Goal: Task Accomplishment & Management: Use online tool/utility

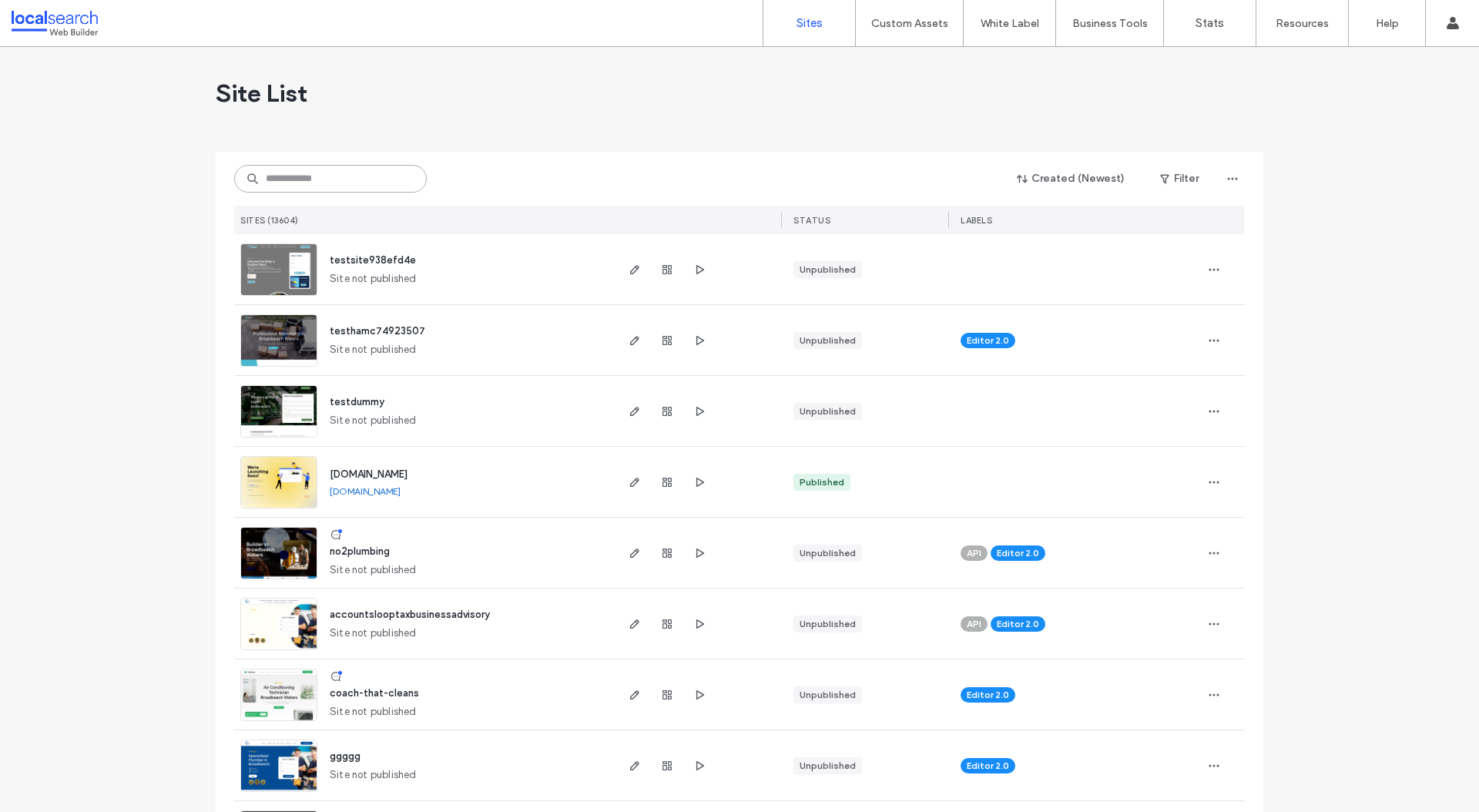
click at [349, 191] on input at bounding box center [330, 178] width 193 height 28
paste input "********"
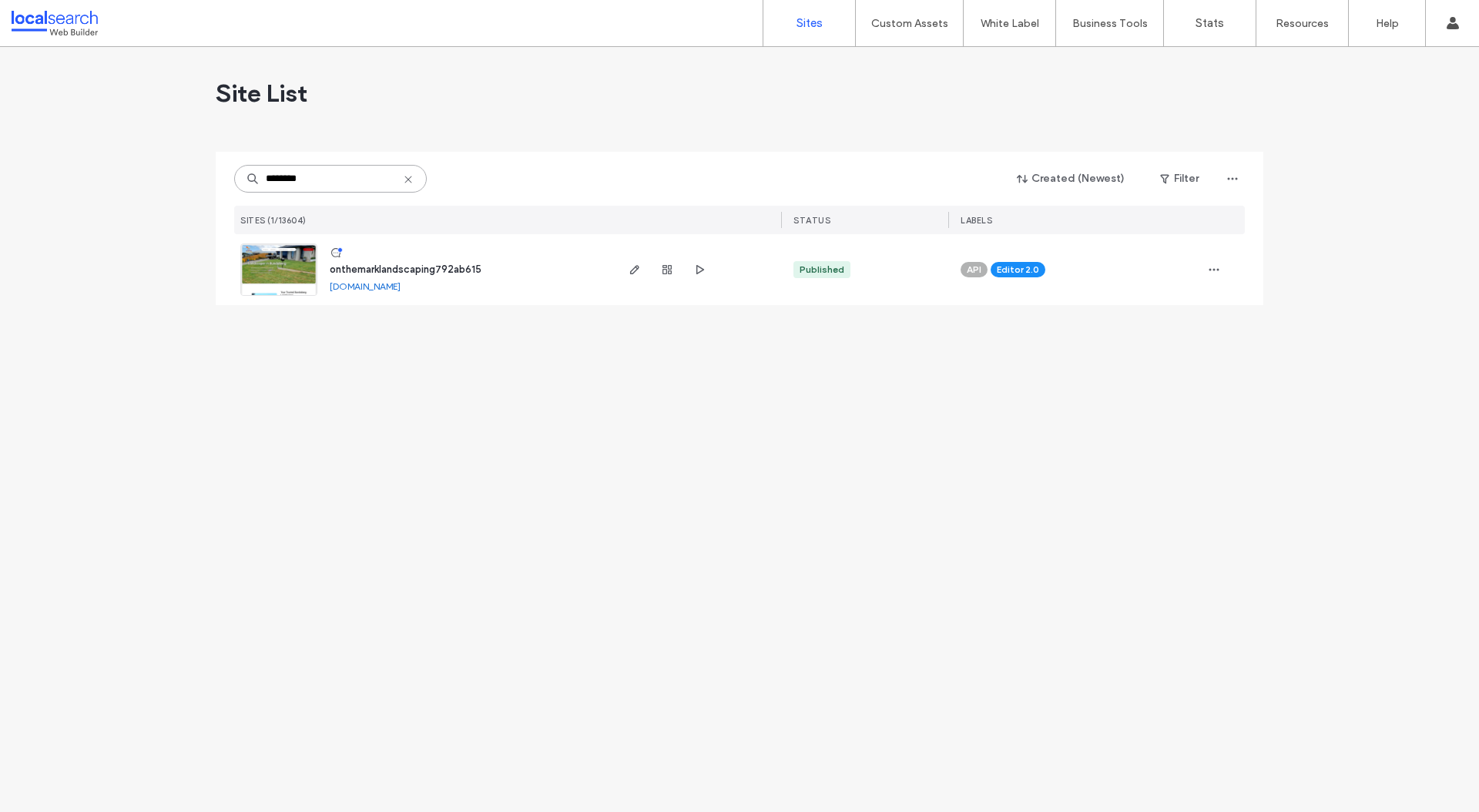
type input "********"
click at [283, 274] on link at bounding box center [279, 269] width 77 height 53
click at [279, 259] on img at bounding box center [279, 296] width 76 height 104
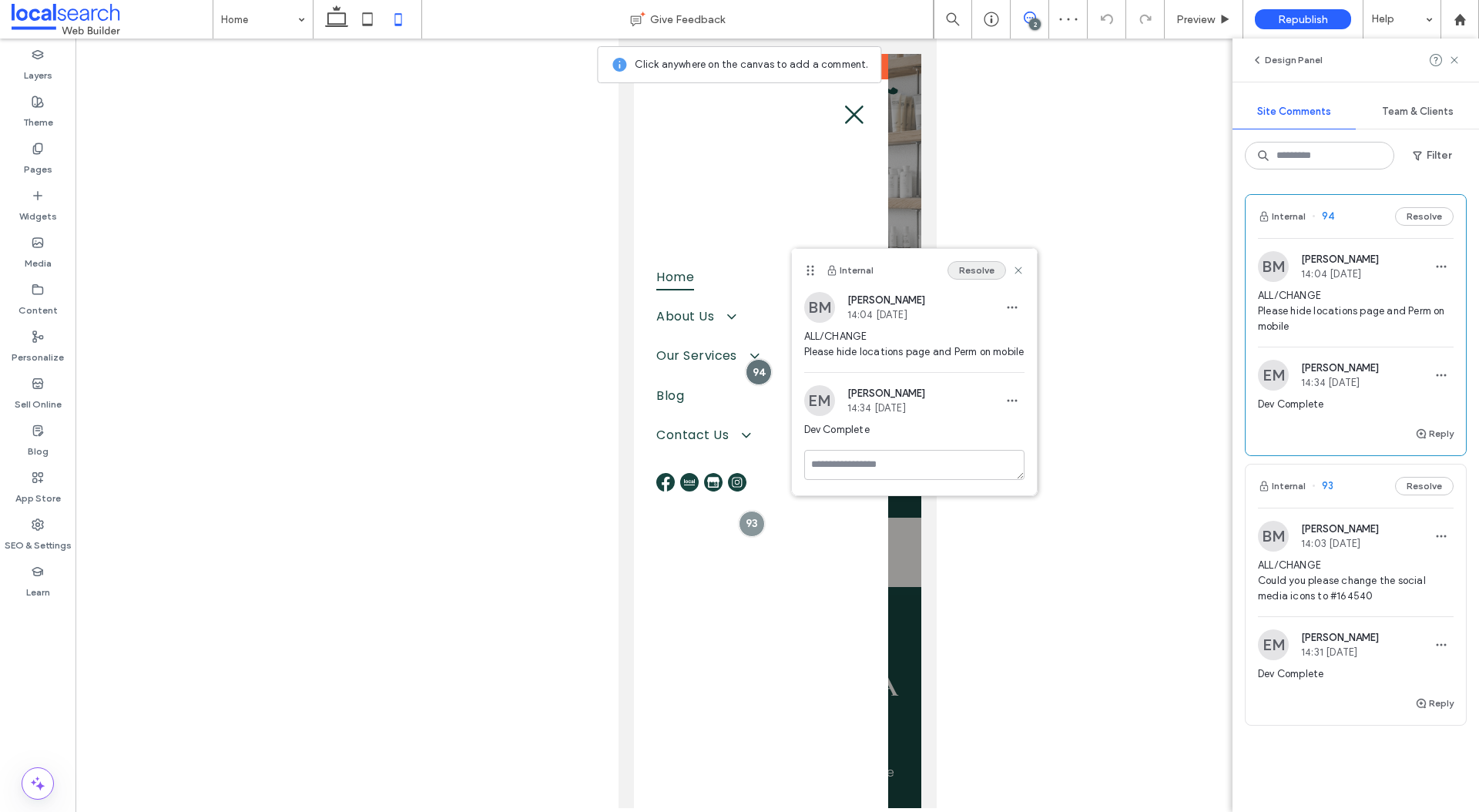
click at [990, 270] on button "Resolve" at bounding box center [976, 270] width 58 height 18
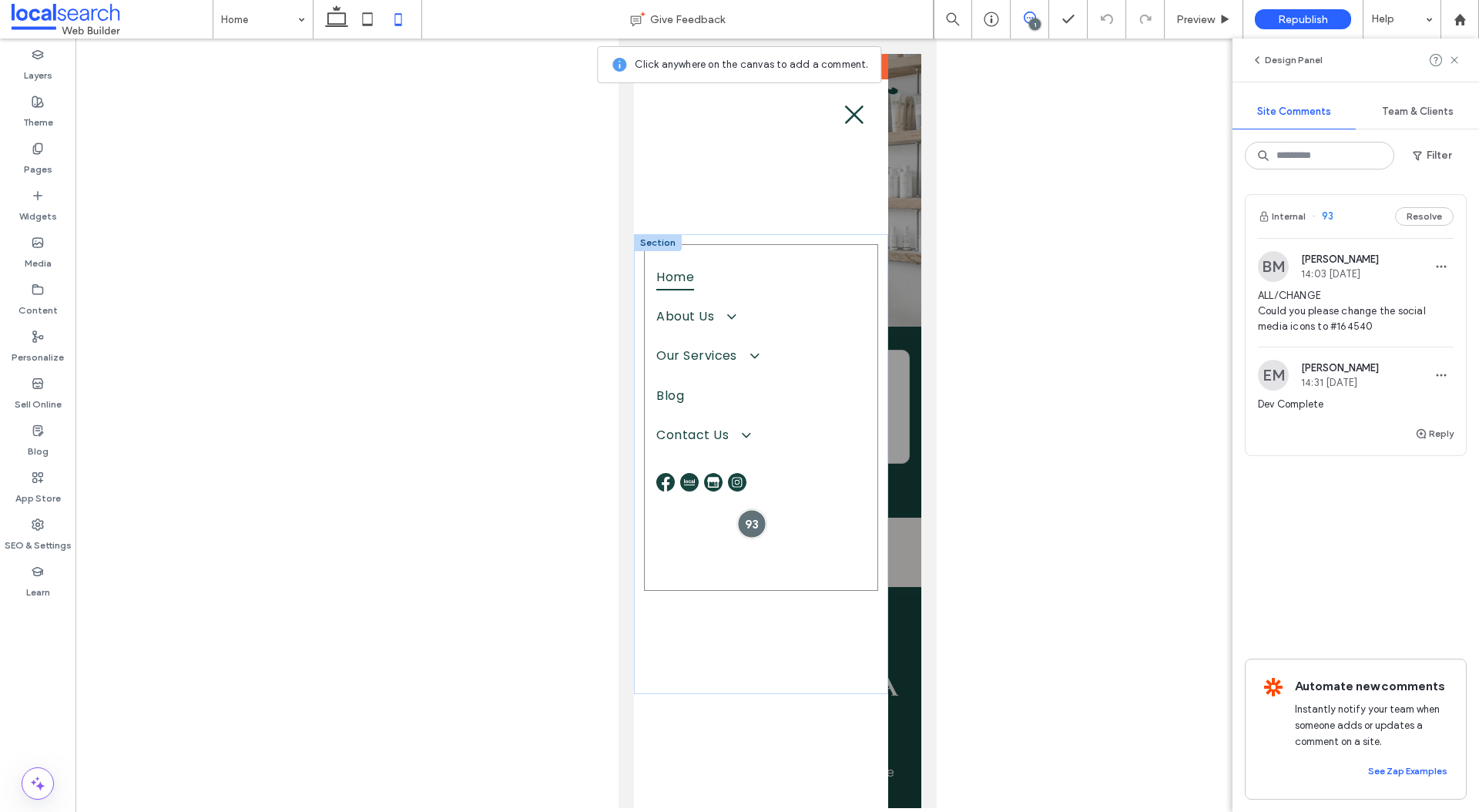
click at [762, 520] on div at bounding box center [751, 524] width 29 height 29
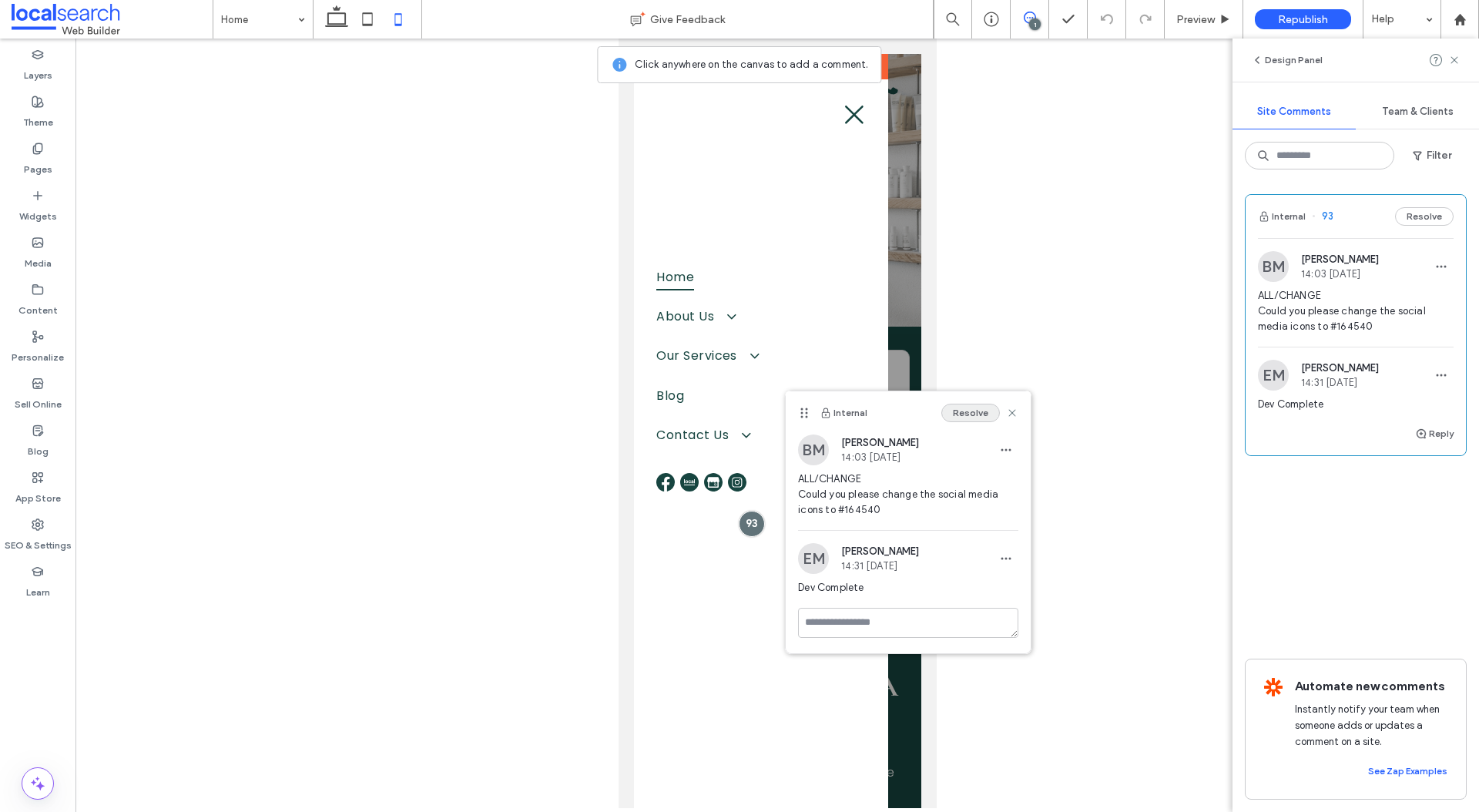
click at [979, 407] on button "Resolve" at bounding box center [970, 412] width 58 height 18
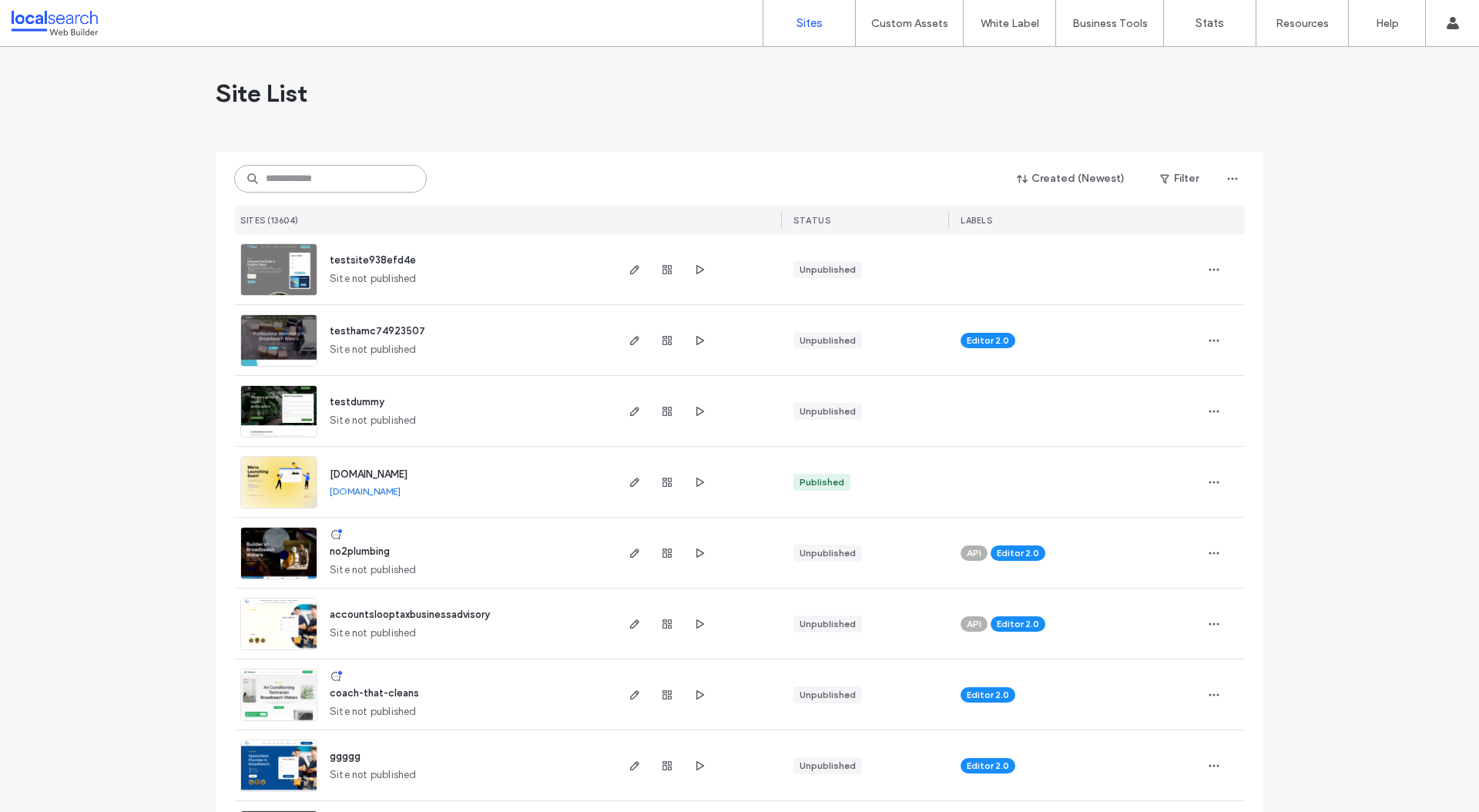
click at [305, 179] on input at bounding box center [330, 178] width 193 height 28
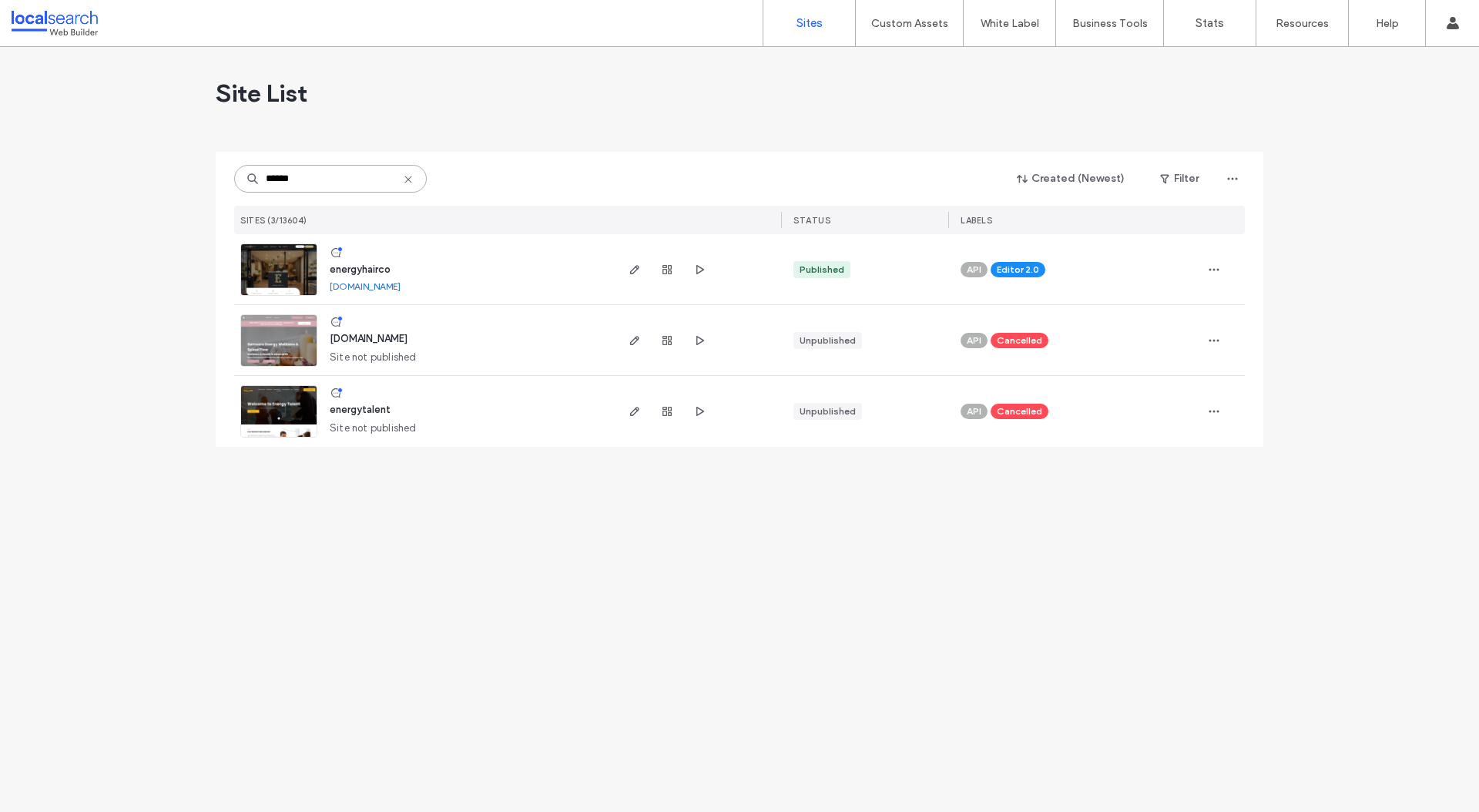
type input "******"
click at [297, 270] on img at bounding box center [279, 296] width 76 height 104
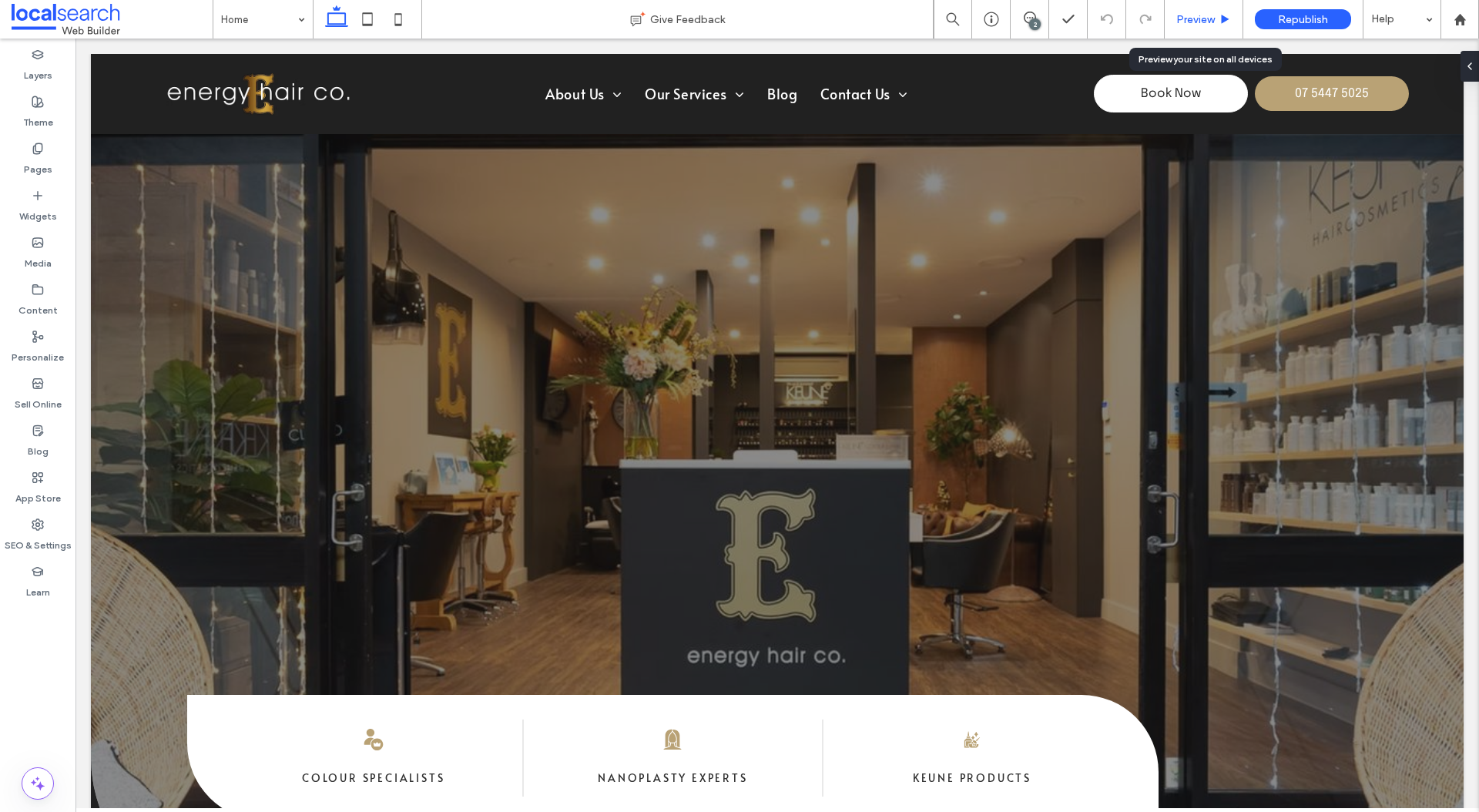
click at [1213, 11] on div "Preview" at bounding box center [1204, 19] width 79 height 38
click at [1170, 26] on div "Preview" at bounding box center [1204, 19] width 79 height 38
click at [1222, 9] on div "Preview" at bounding box center [1204, 19] width 79 height 38
click at [1191, 23] on span "Preview" at bounding box center [1195, 20] width 38 height 13
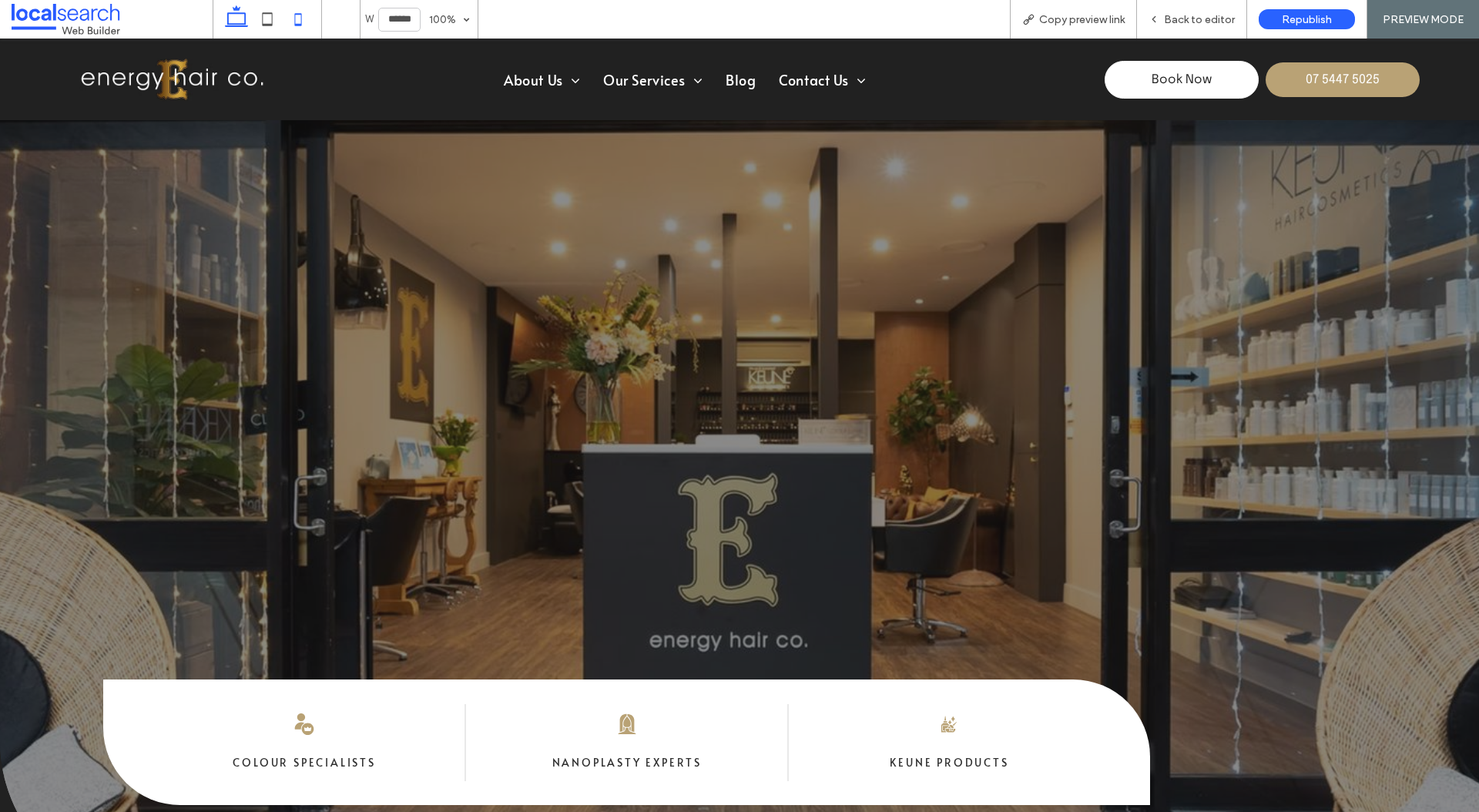
click at [305, 20] on icon at bounding box center [298, 19] width 31 height 31
type input "*****"
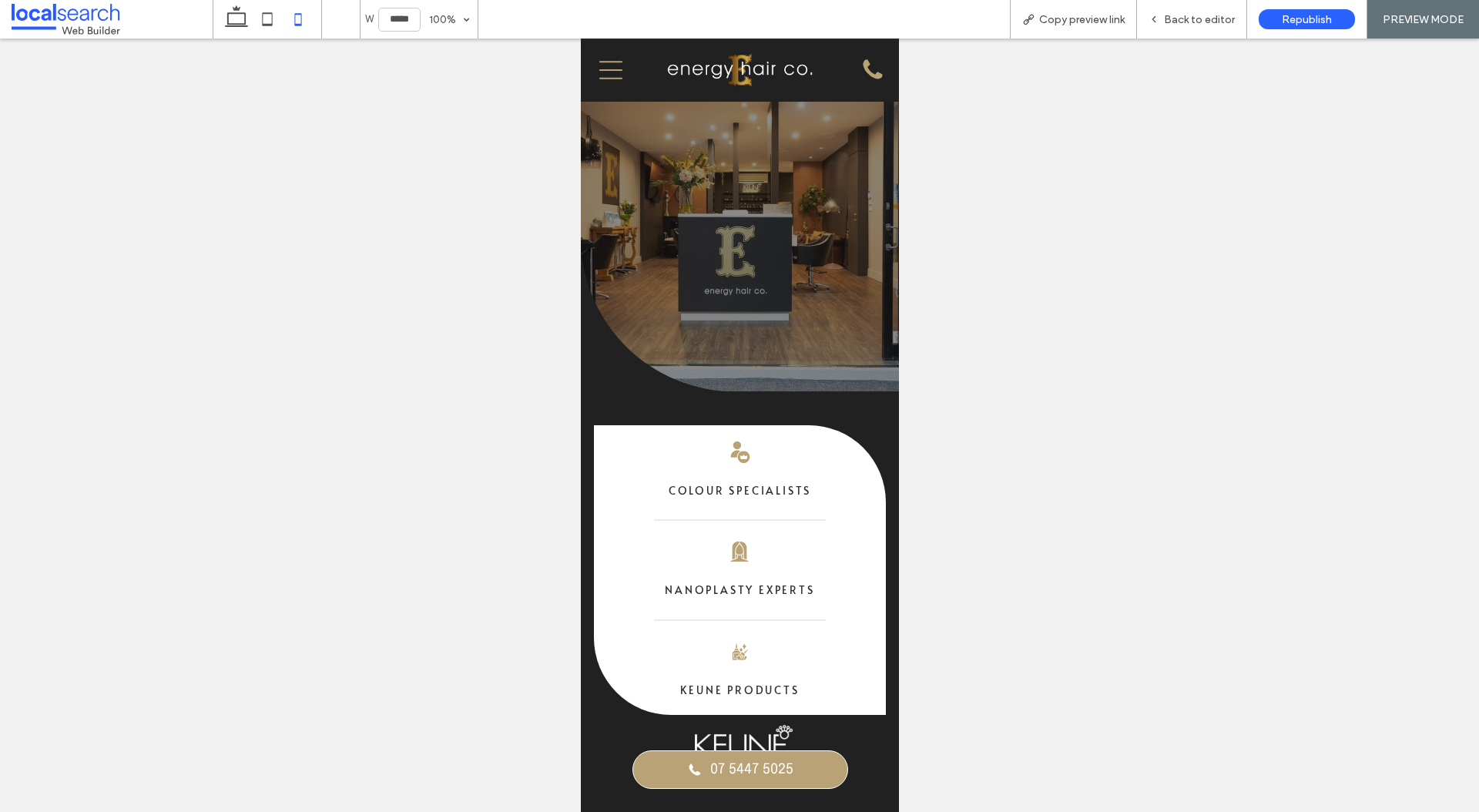
click at [597, 69] on div "Menu Icon" at bounding box center [610, 70] width 49 height 57
click at [615, 73] on icon "Menu Icon" at bounding box center [610, 70] width 23 height 23
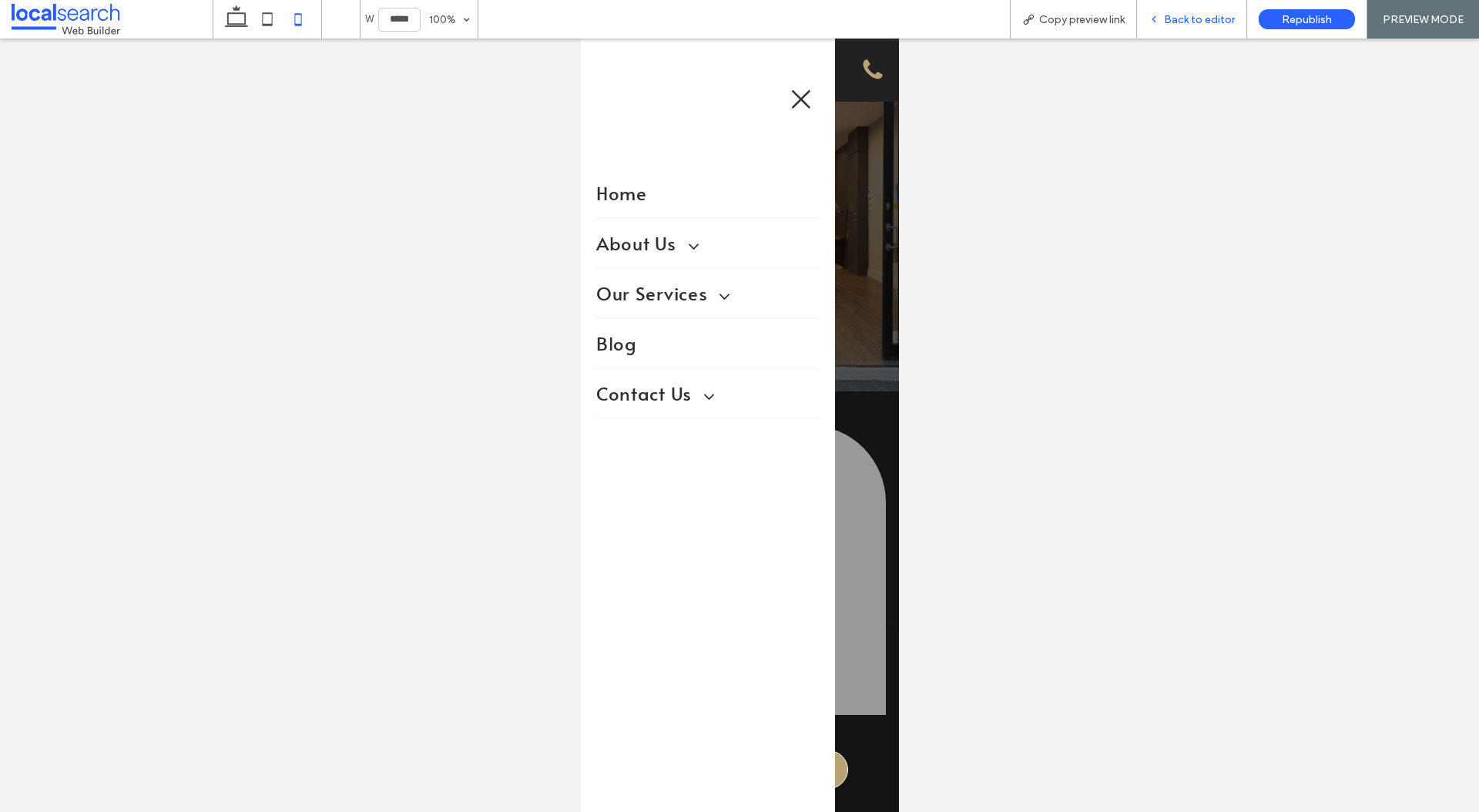
click at [1190, 25] on span "Back to editor" at bounding box center [1199, 20] width 71 height 13
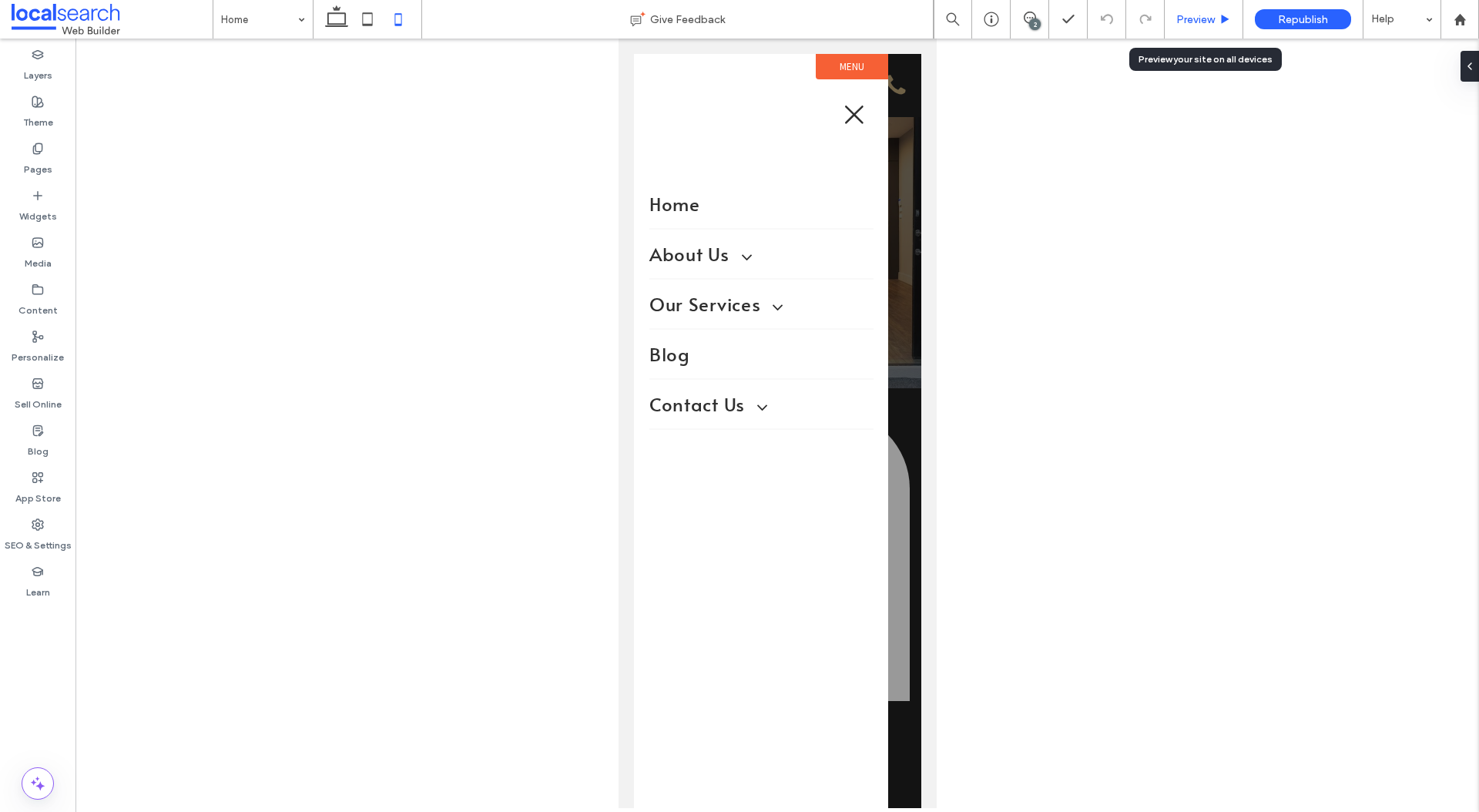
click at [1179, 24] on span "Preview" at bounding box center [1195, 20] width 38 height 13
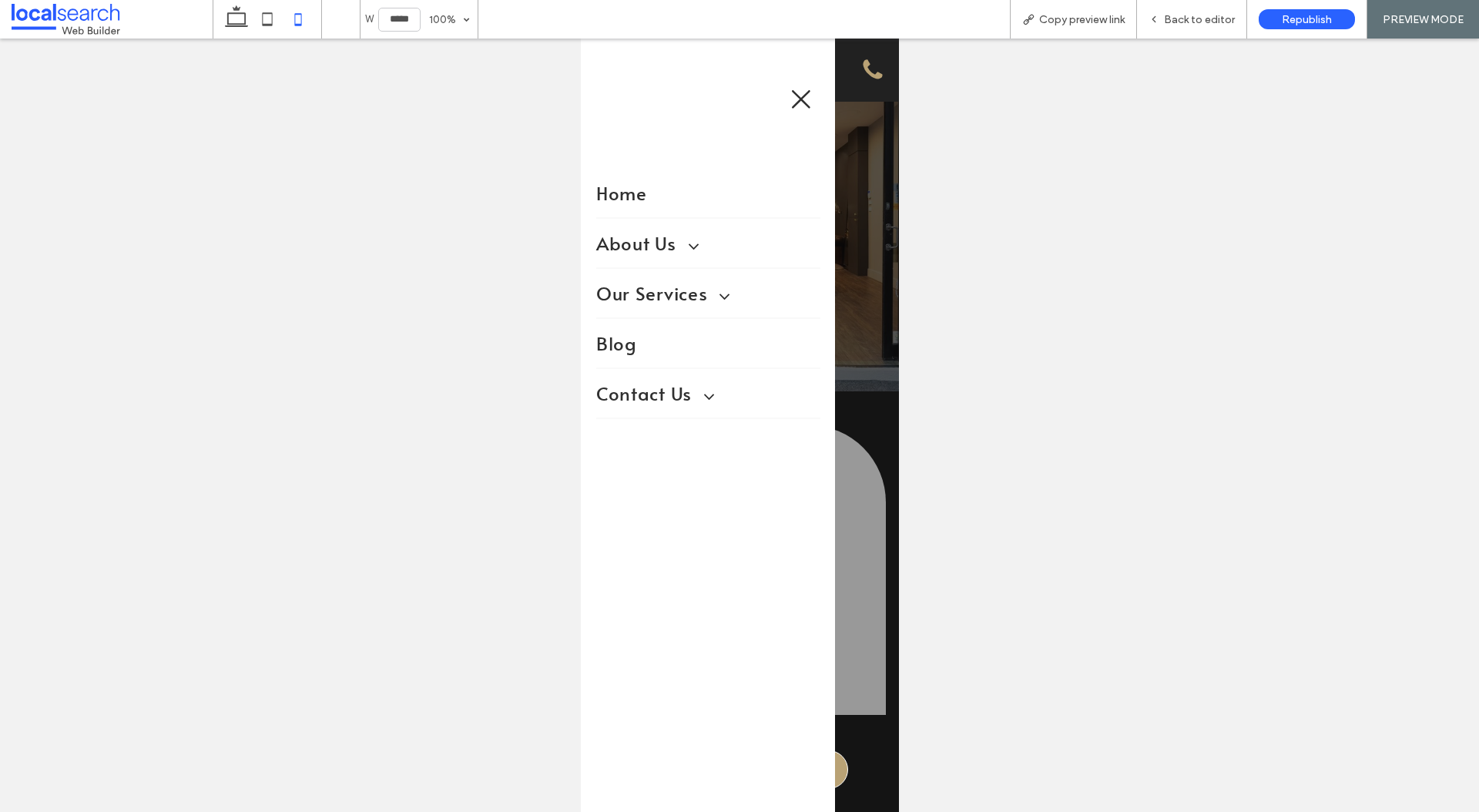
click at [694, 253] on span at bounding box center [685, 243] width 28 height 24
click at [718, 328] on span at bounding box center [717, 334] width 28 height 24
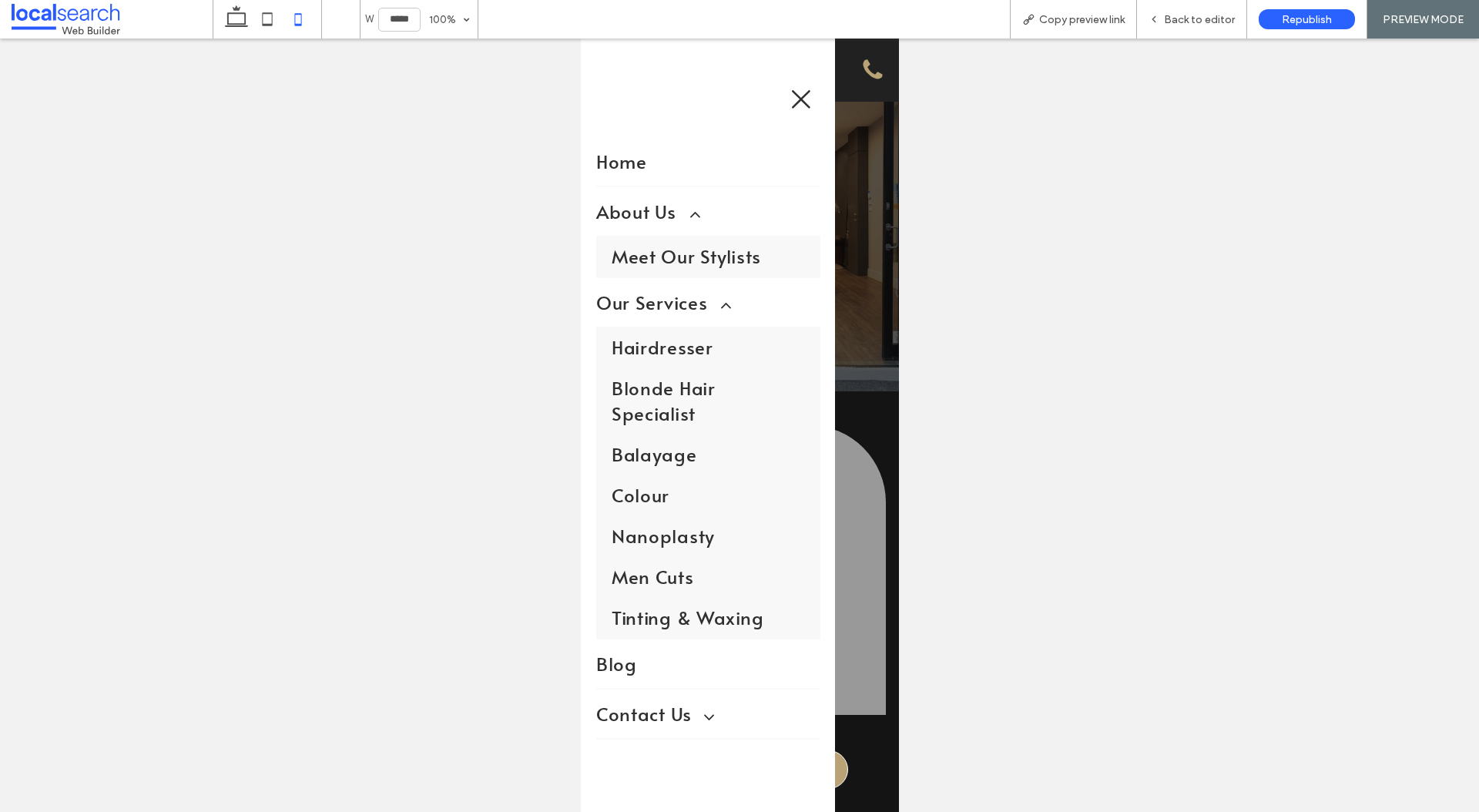
click at [708, 702] on span at bounding box center [701, 713] width 28 height 24
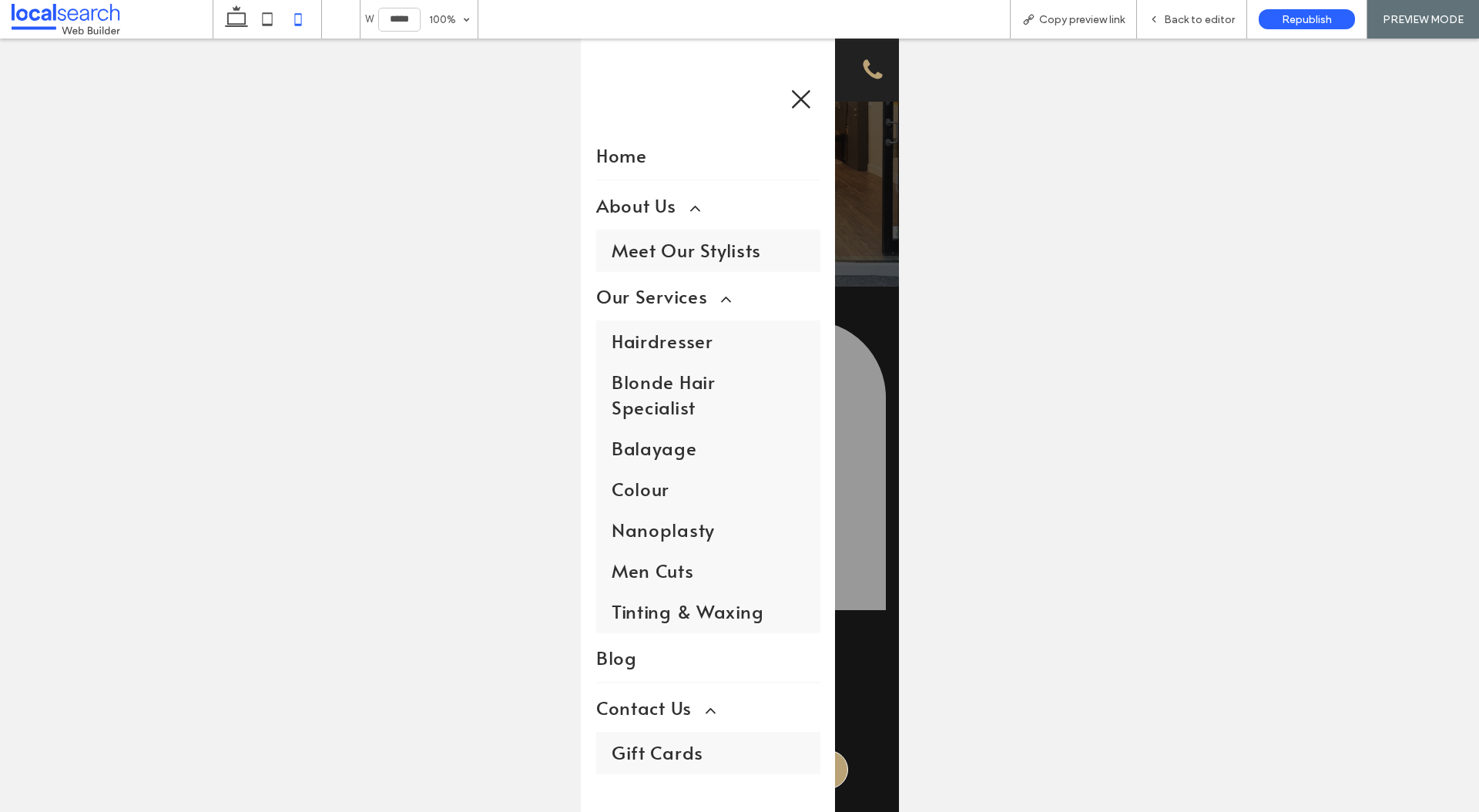
scroll to position [115, 0]
click at [801, 102] on icon "Close Icon" at bounding box center [801, 100] width 23 height 23
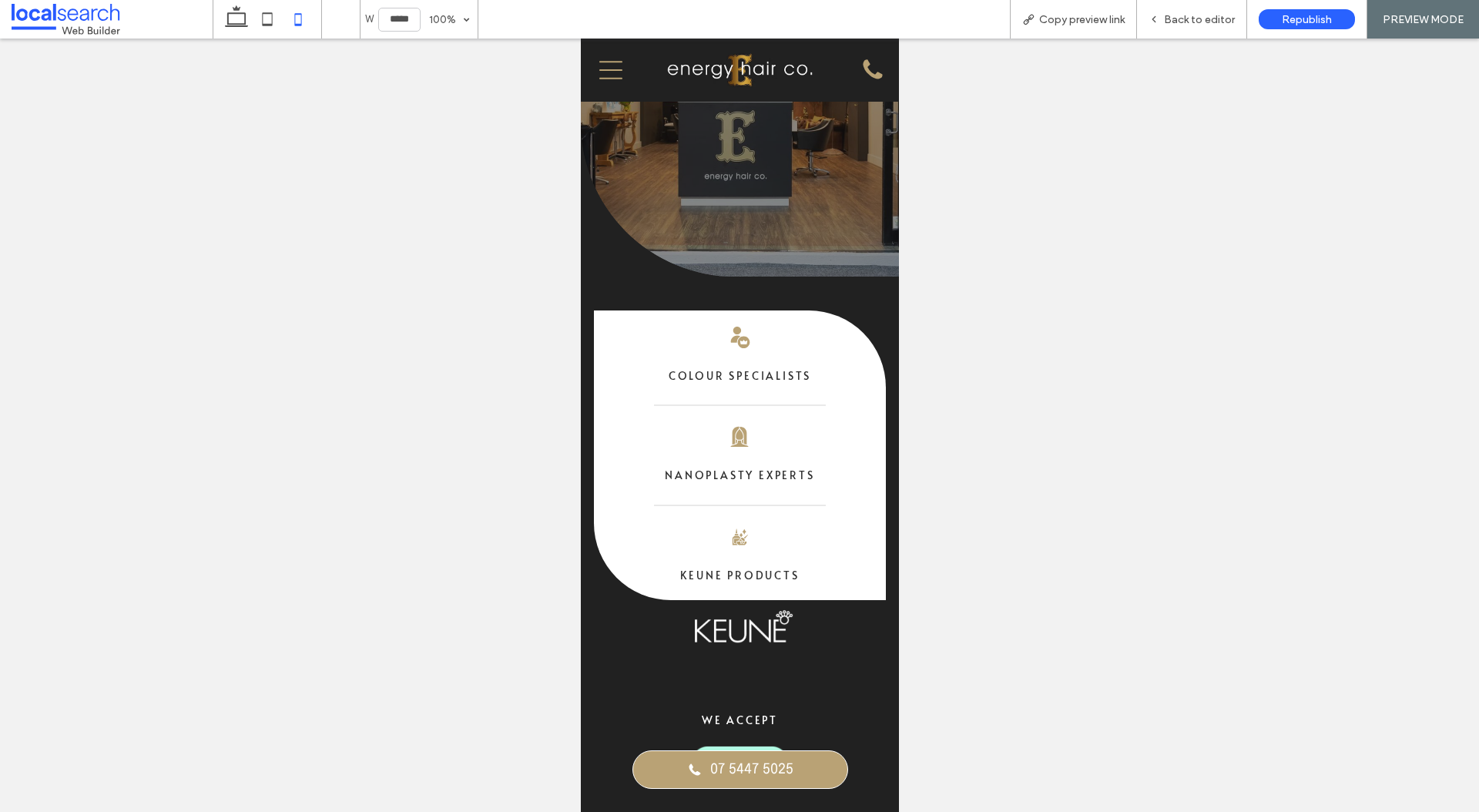
scroll to position [0, 0]
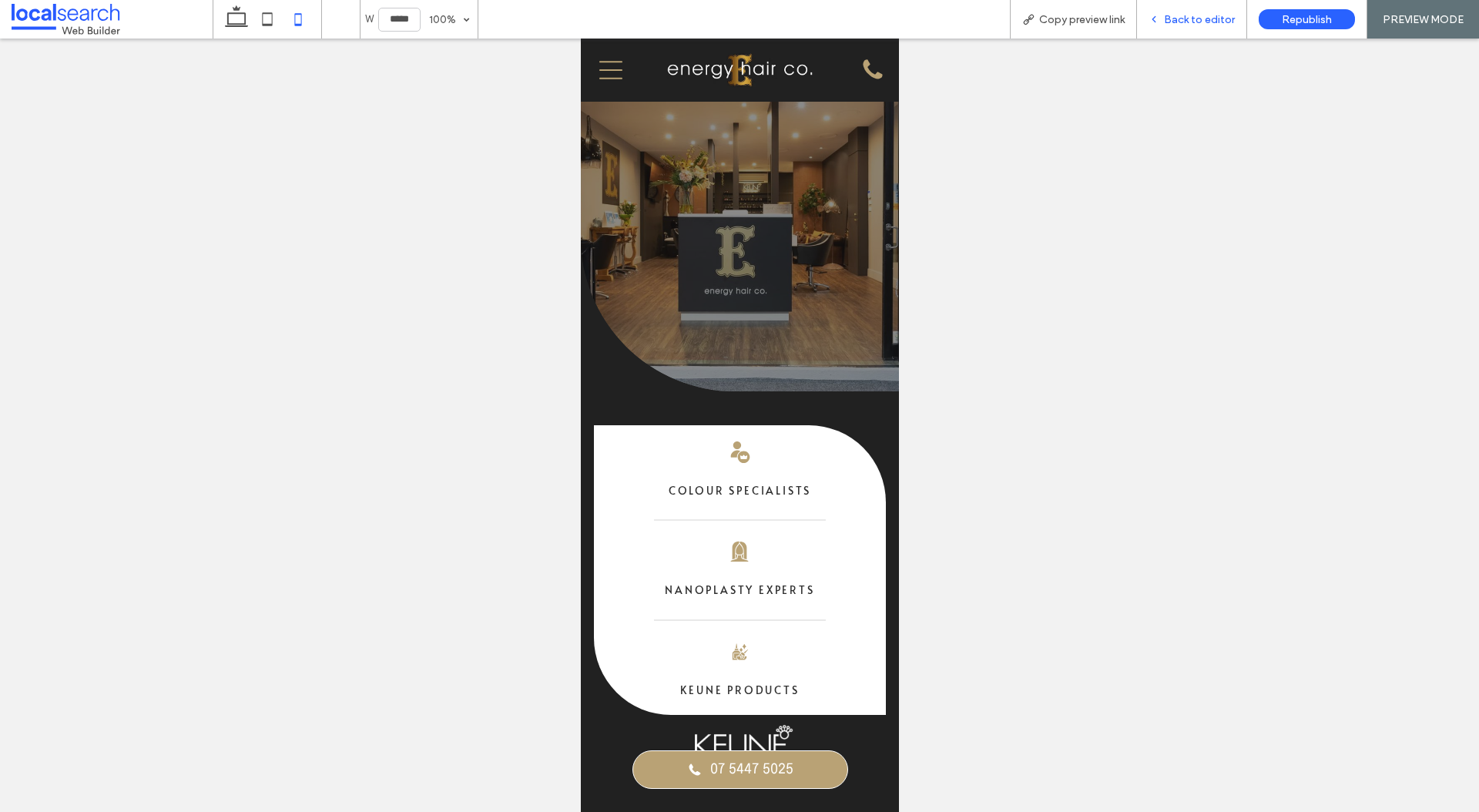
click at [1177, 22] on span "Back to editor" at bounding box center [1199, 20] width 71 height 13
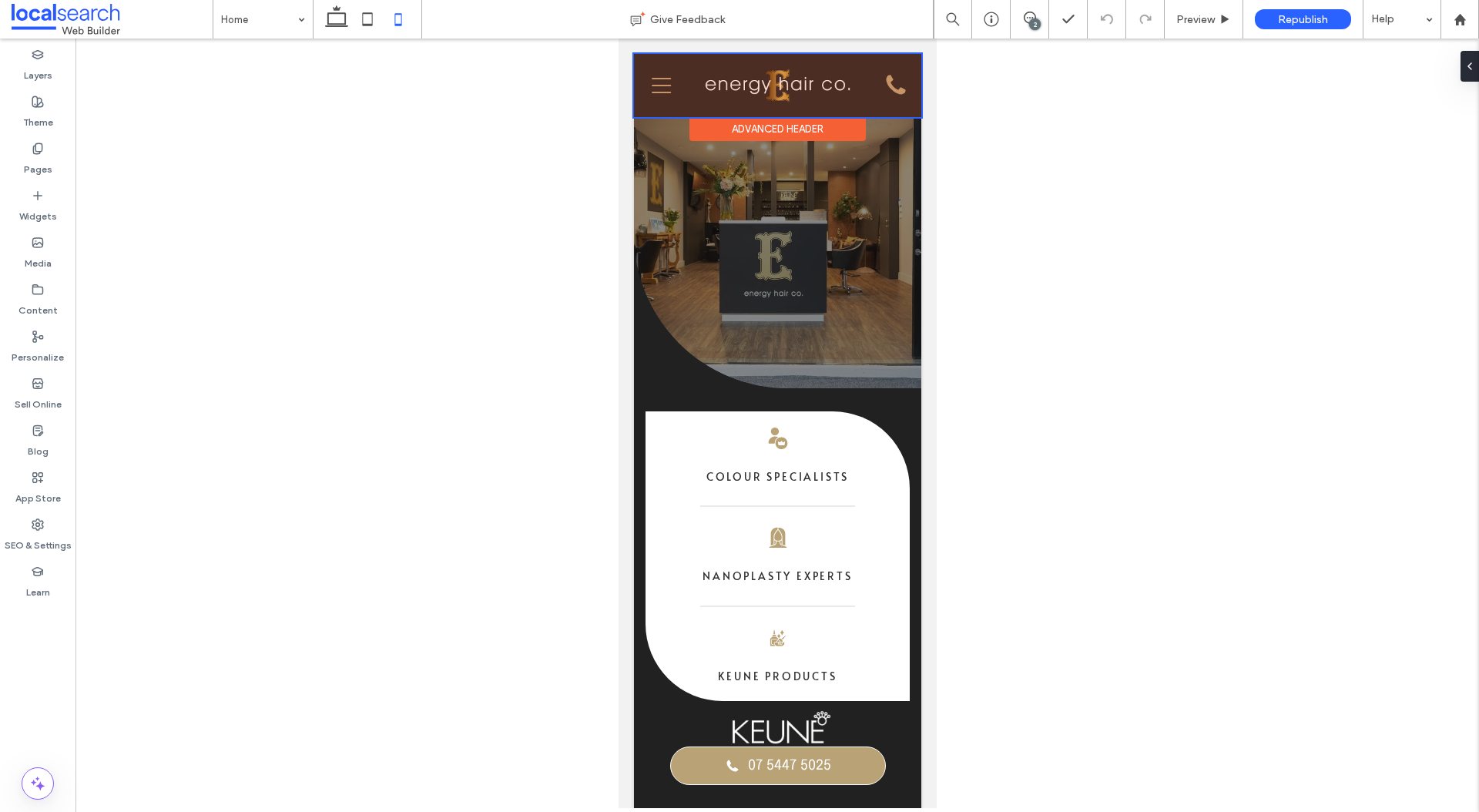
click at [665, 87] on div at bounding box center [777, 85] width 287 height 63
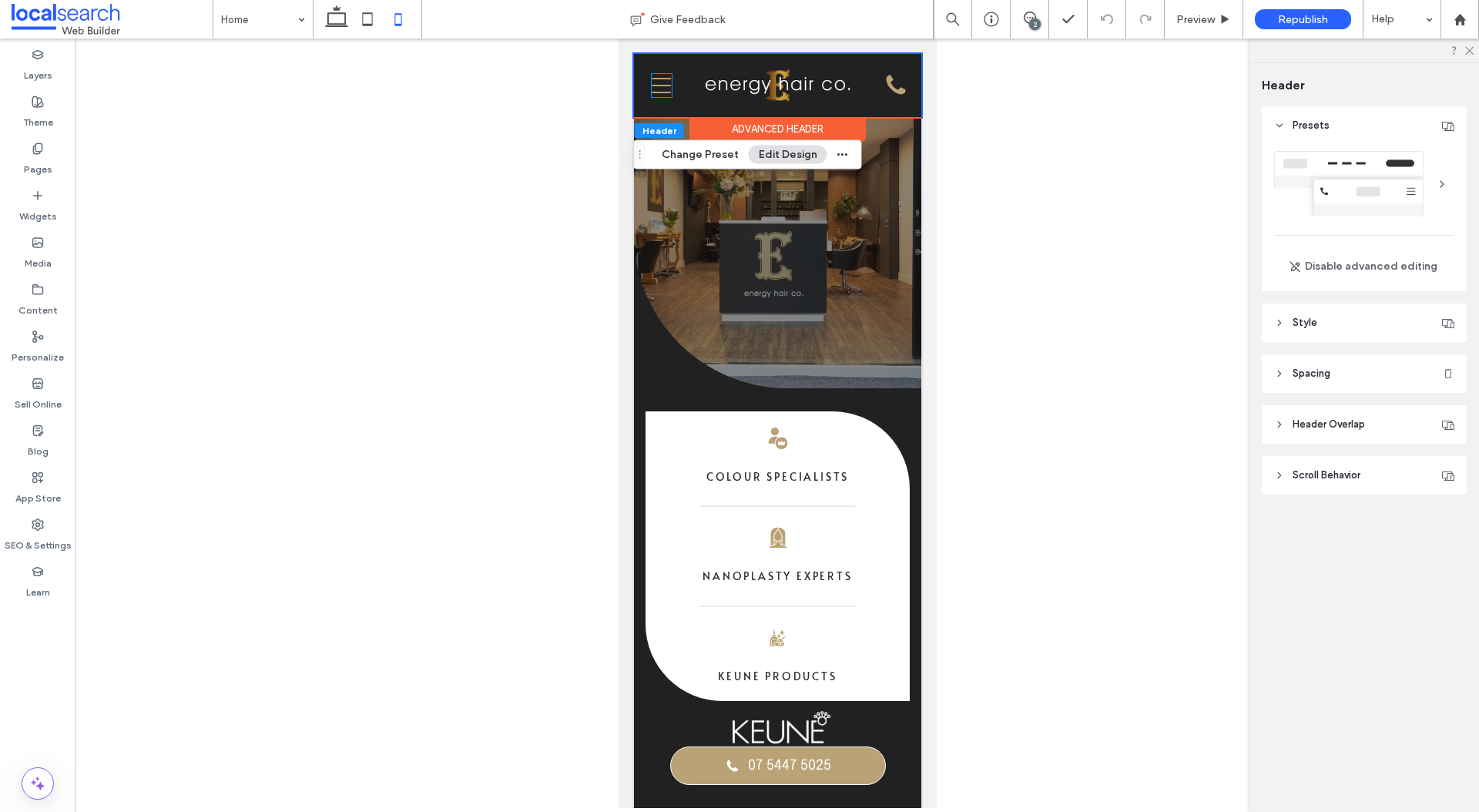
click at [665, 87] on icon "Menu Icon" at bounding box center [661, 85] width 19 height 23
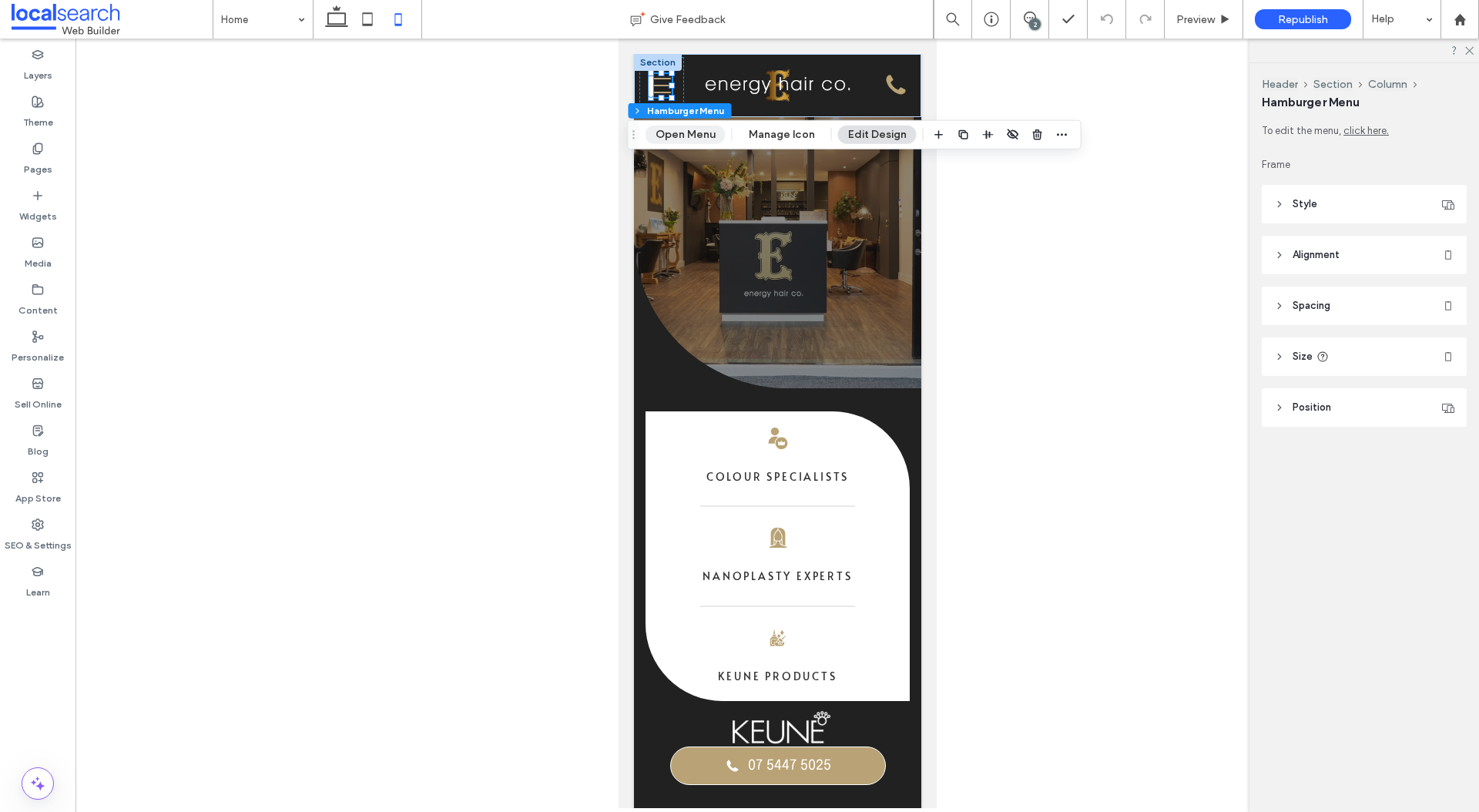
click at [703, 137] on button "Open Menu" at bounding box center [686, 134] width 80 height 18
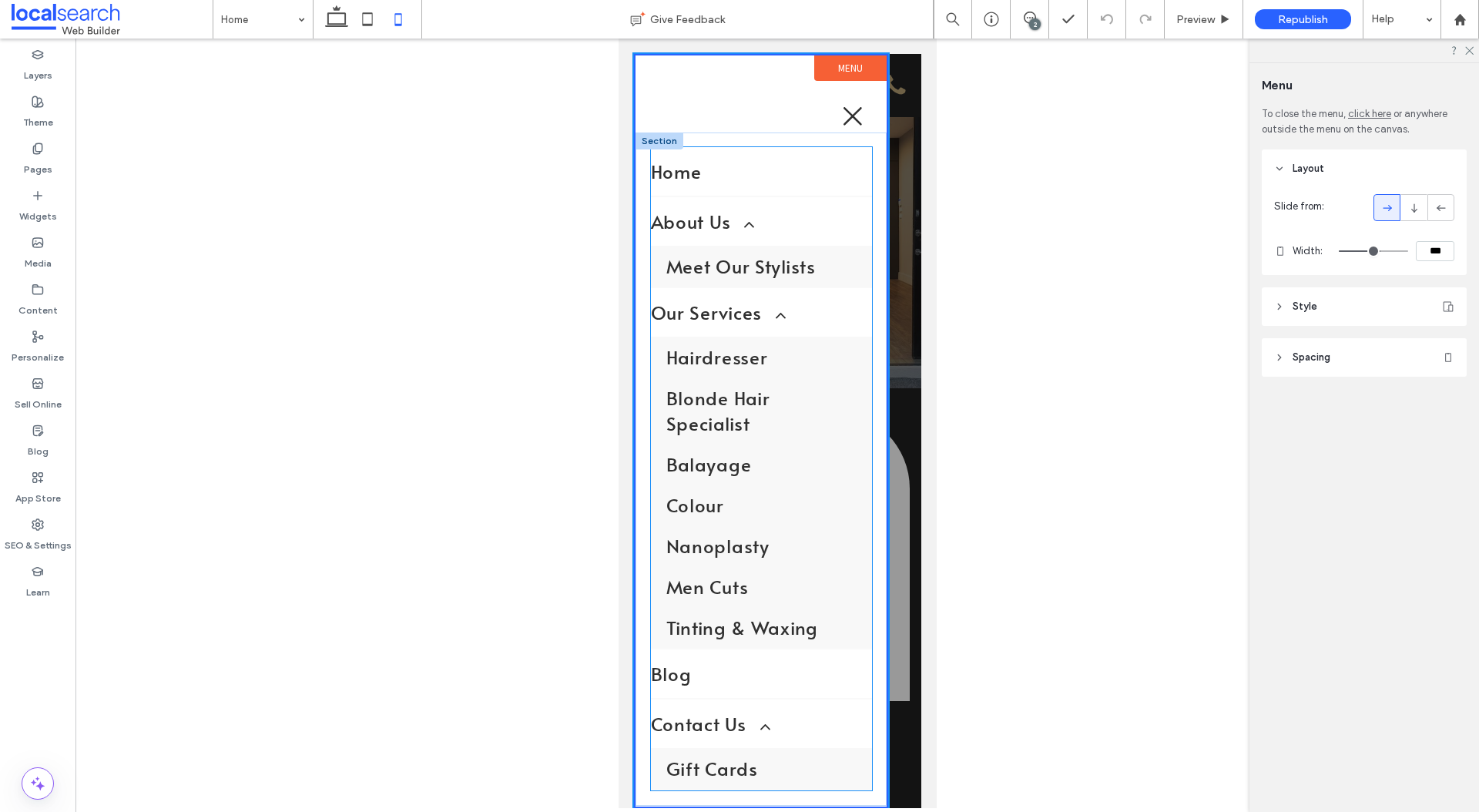
click at [750, 179] on link "Home" at bounding box center [761, 171] width 221 height 49
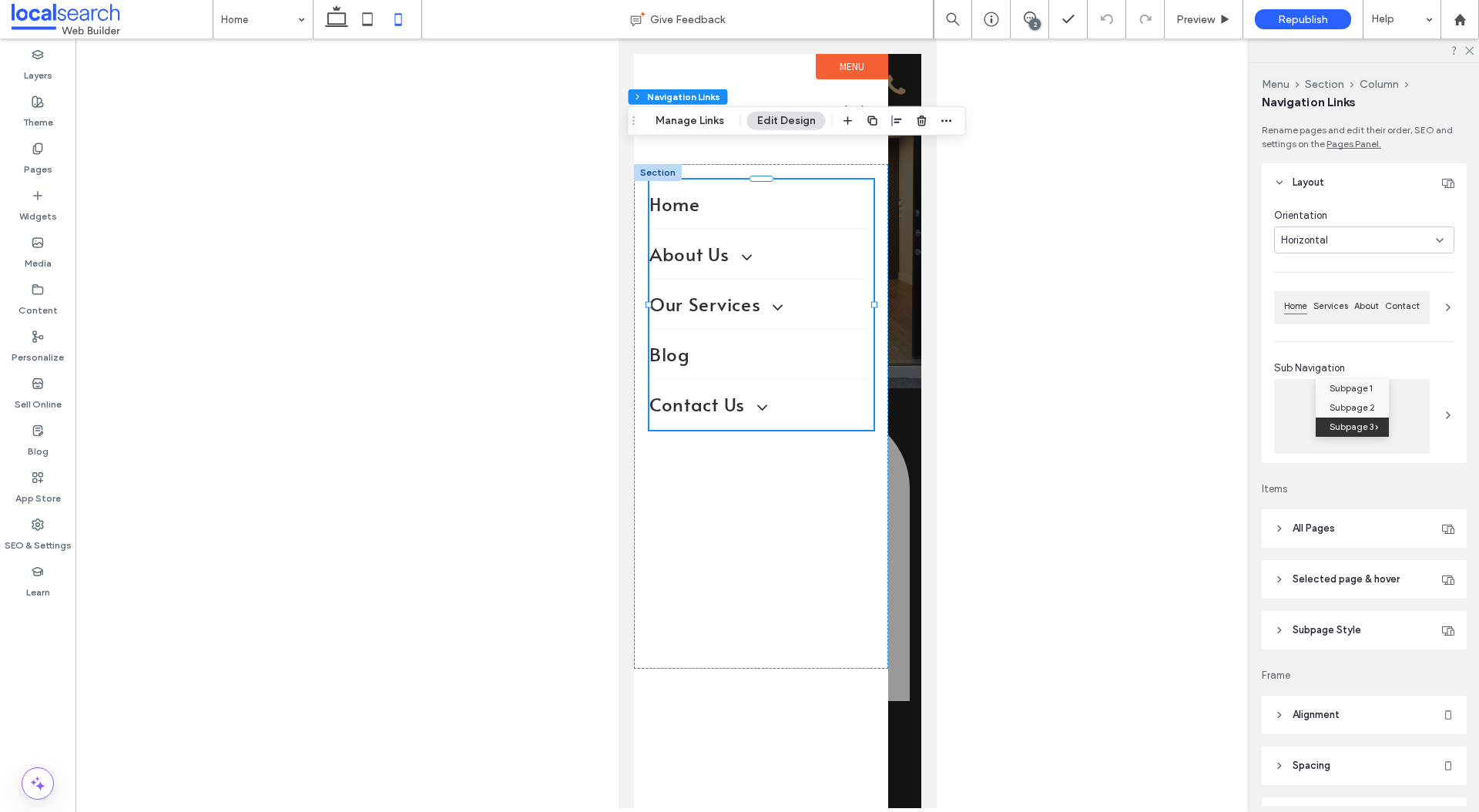
type input "*"
type input "***"
type input "****"
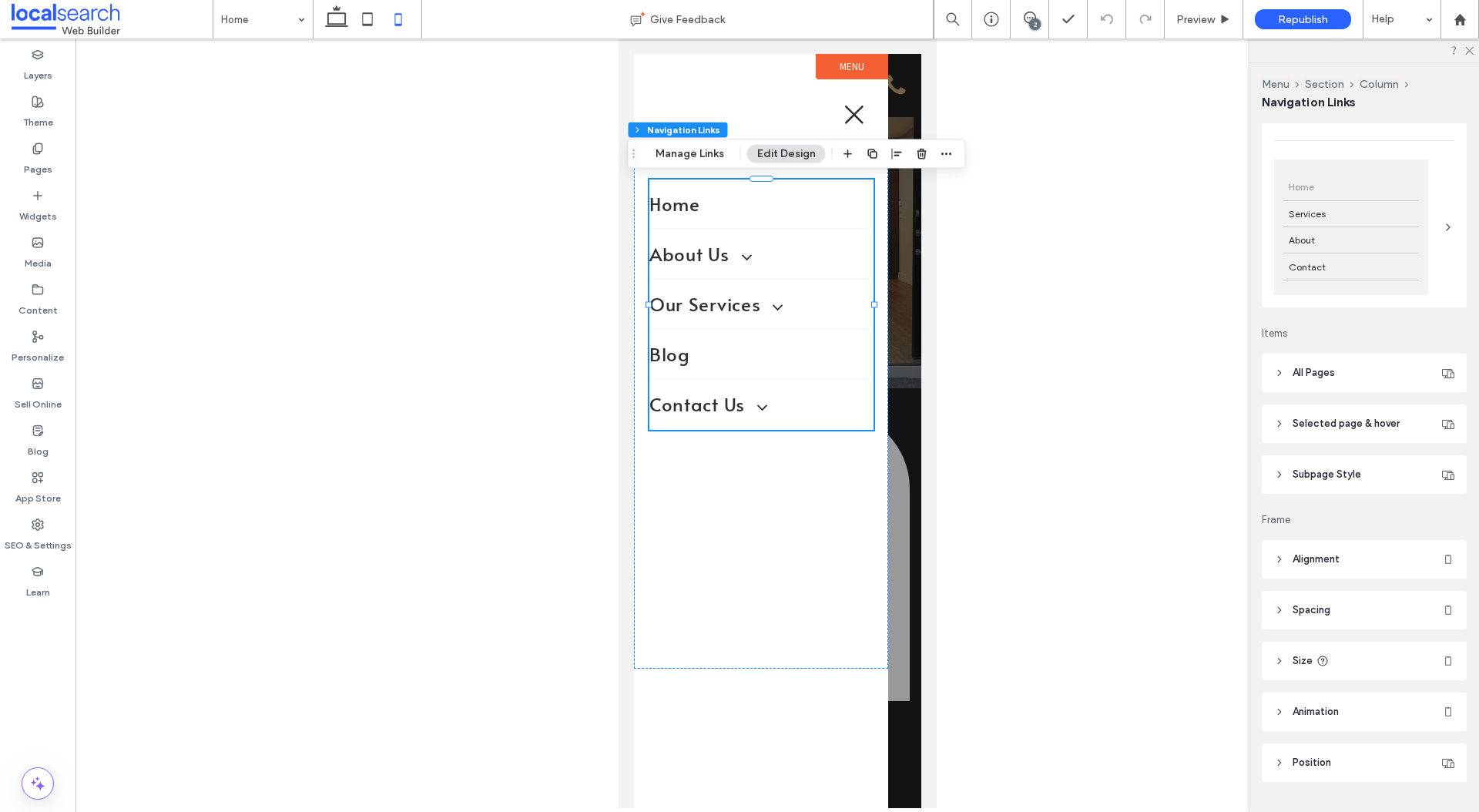
click at [1361, 474] on header "Subpage Style" at bounding box center [1364, 474] width 205 height 38
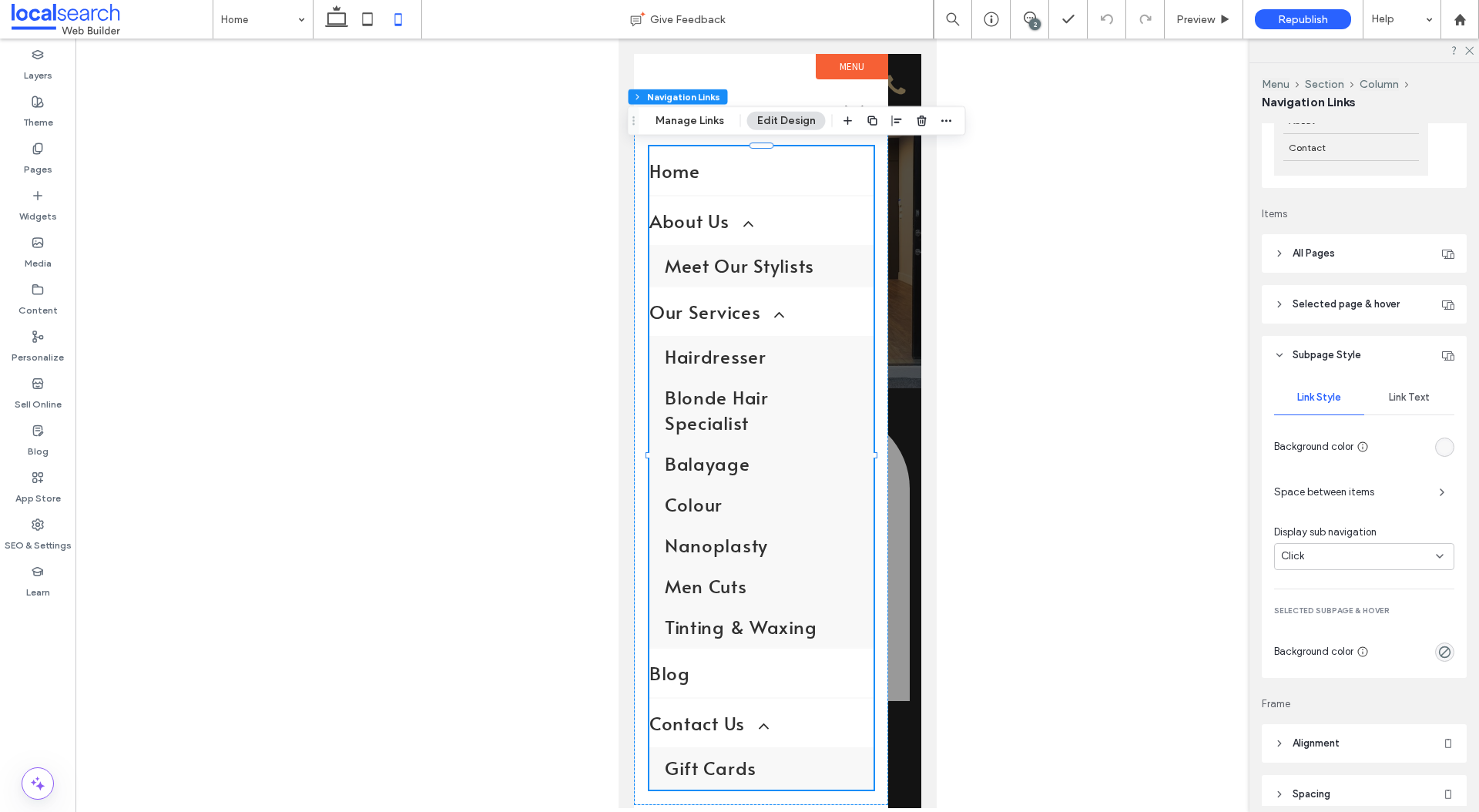
scroll to position [282, 0]
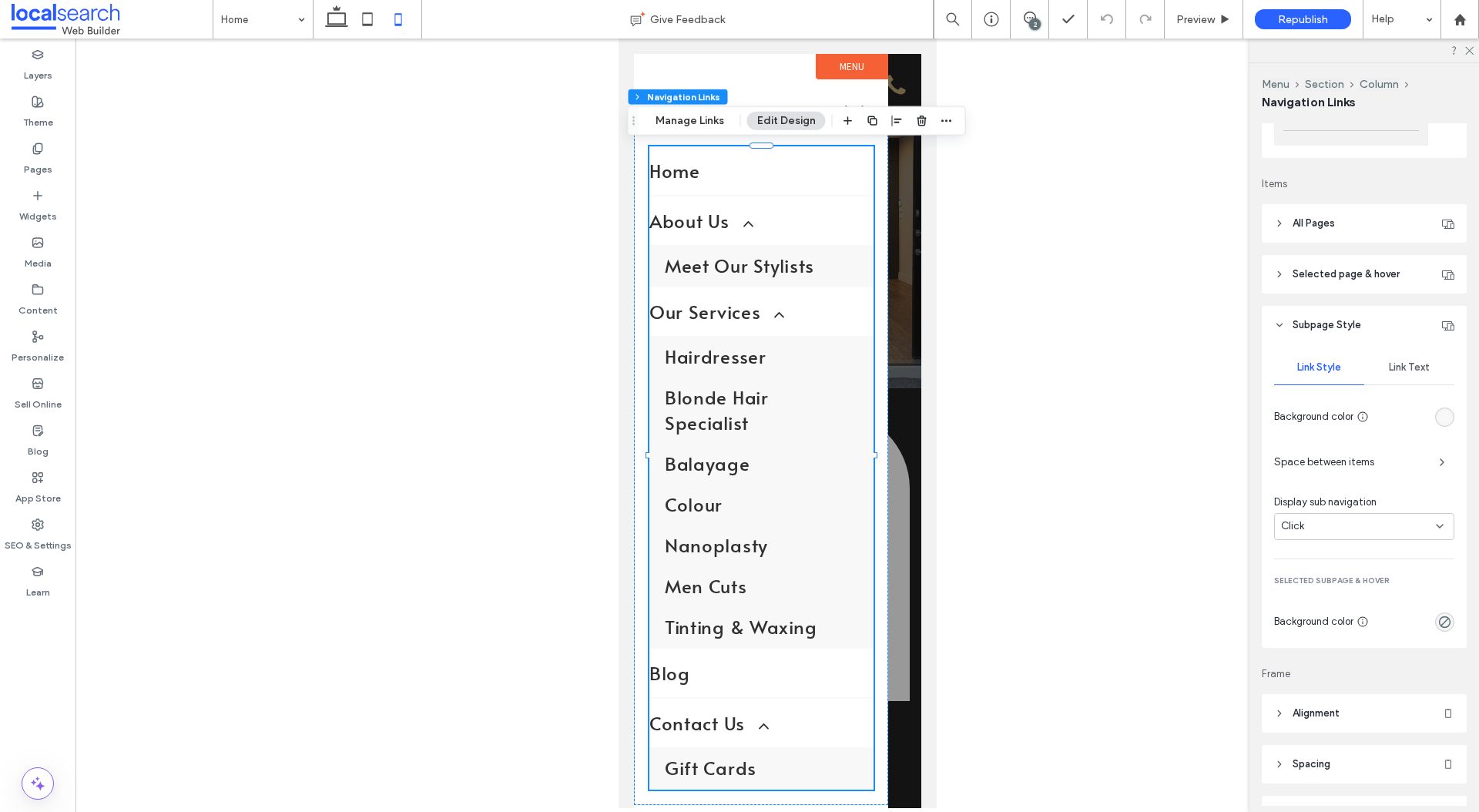
click at [1454, 418] on div at bounding box center [1445, 417] width 19 height 19
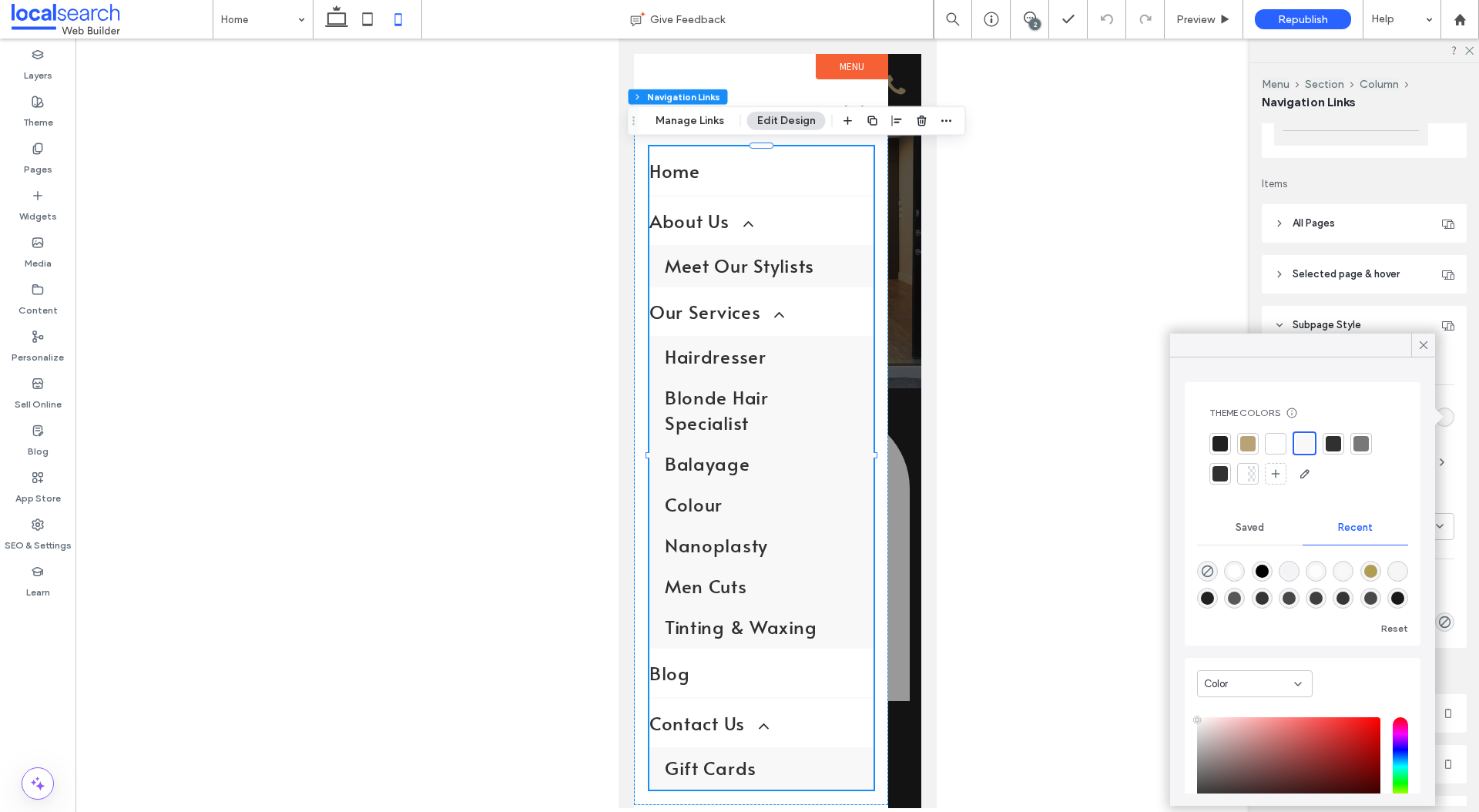
click at [1283, 439] on div at bounding box center [1276, 443] width 15 height 15
click at [1422, 341] on icon at bounding box center [1423, 345] width 13 height 13
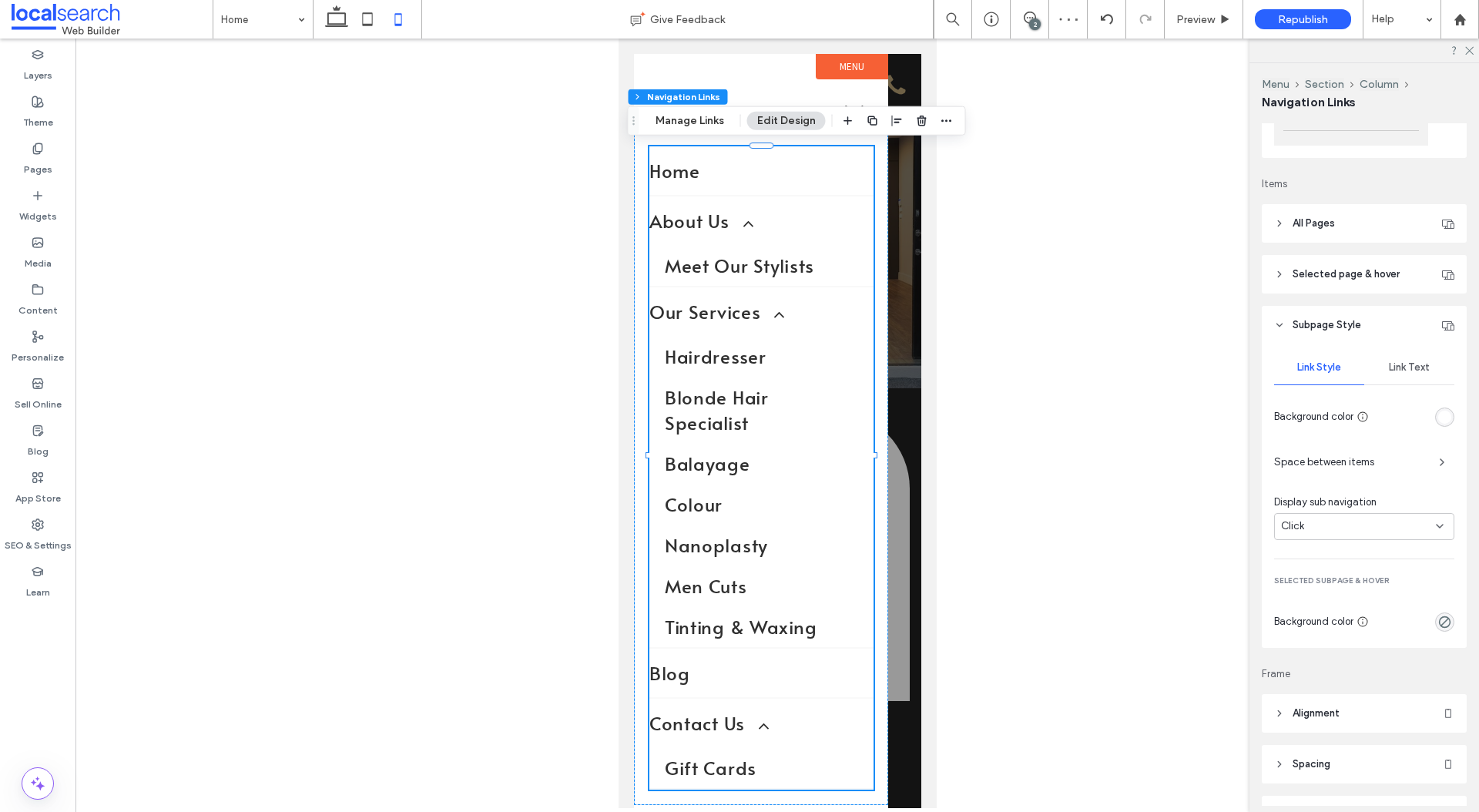
click at [1409, 456] on span "Space between items" at bounding box center [1350, 462] width 152 height 15
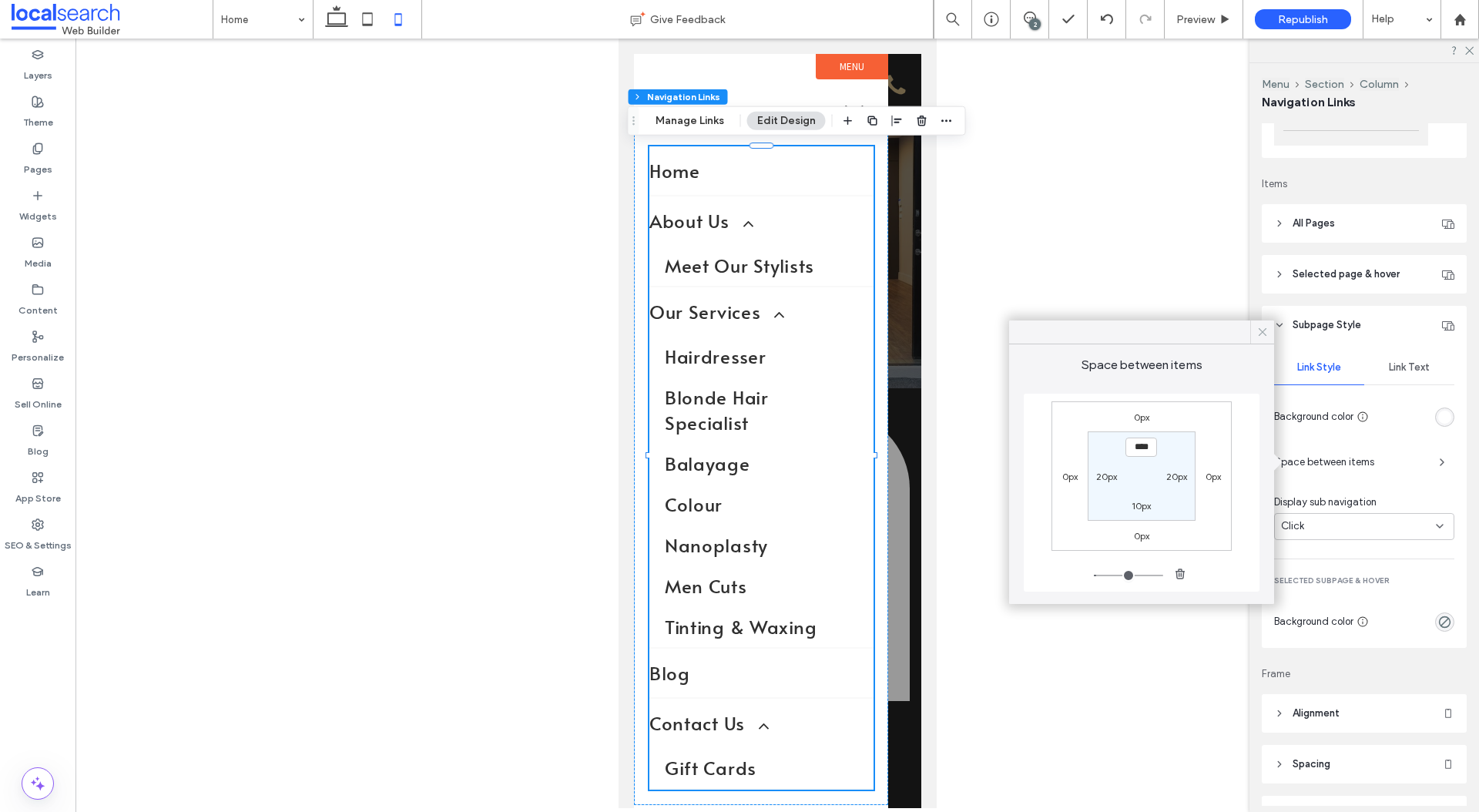
click at [1258, 327] on icon at bounding box center [1263, 331] width 13 height 13
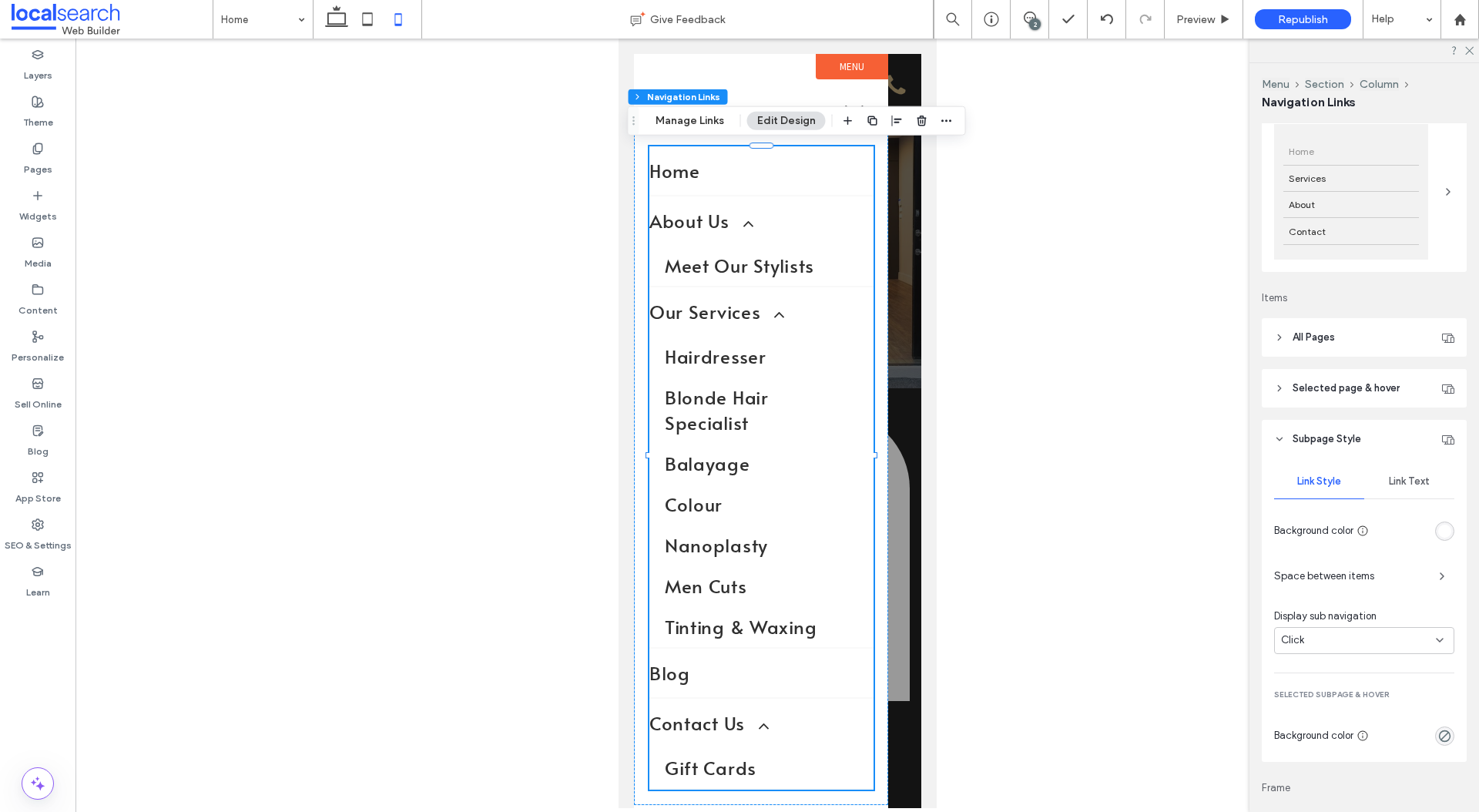
scroll to position [151, 0]
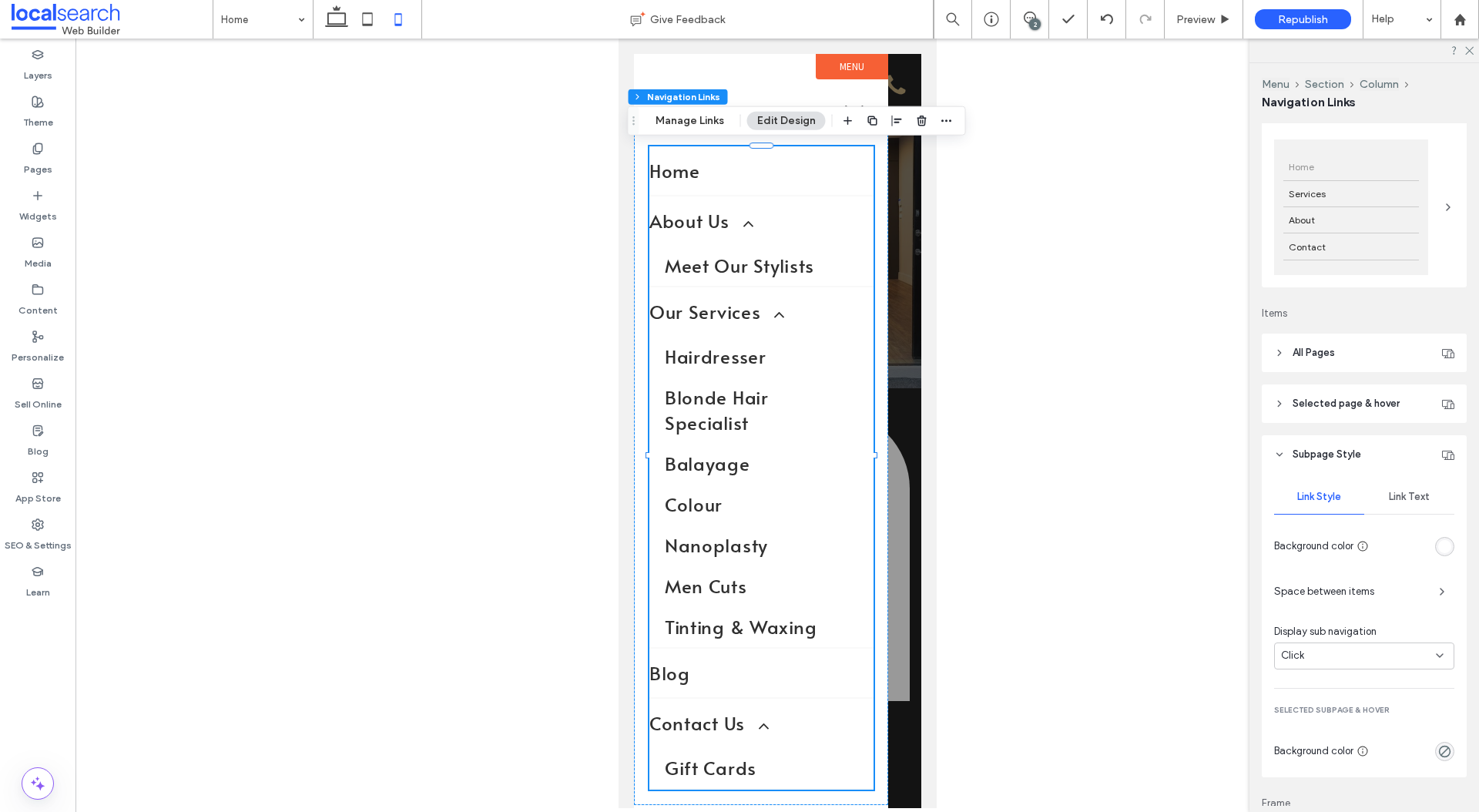
click at [1347, 394] on header "Selected page & hover" at bounding box center [1364, 403] width 205 height 38
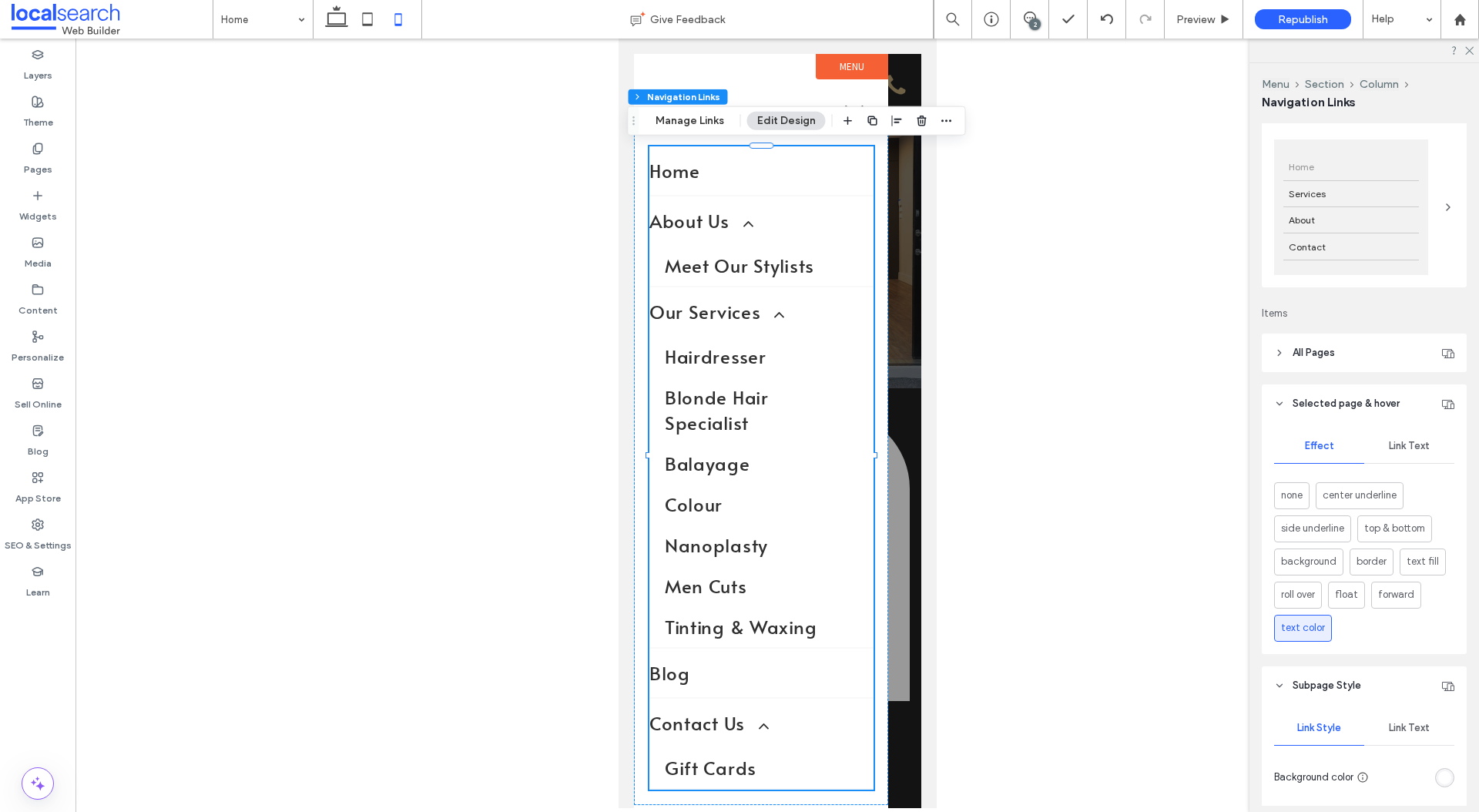
click at [1361, 354] on header "All Pages" at bounding box center [1364, 352] width 205 height 38
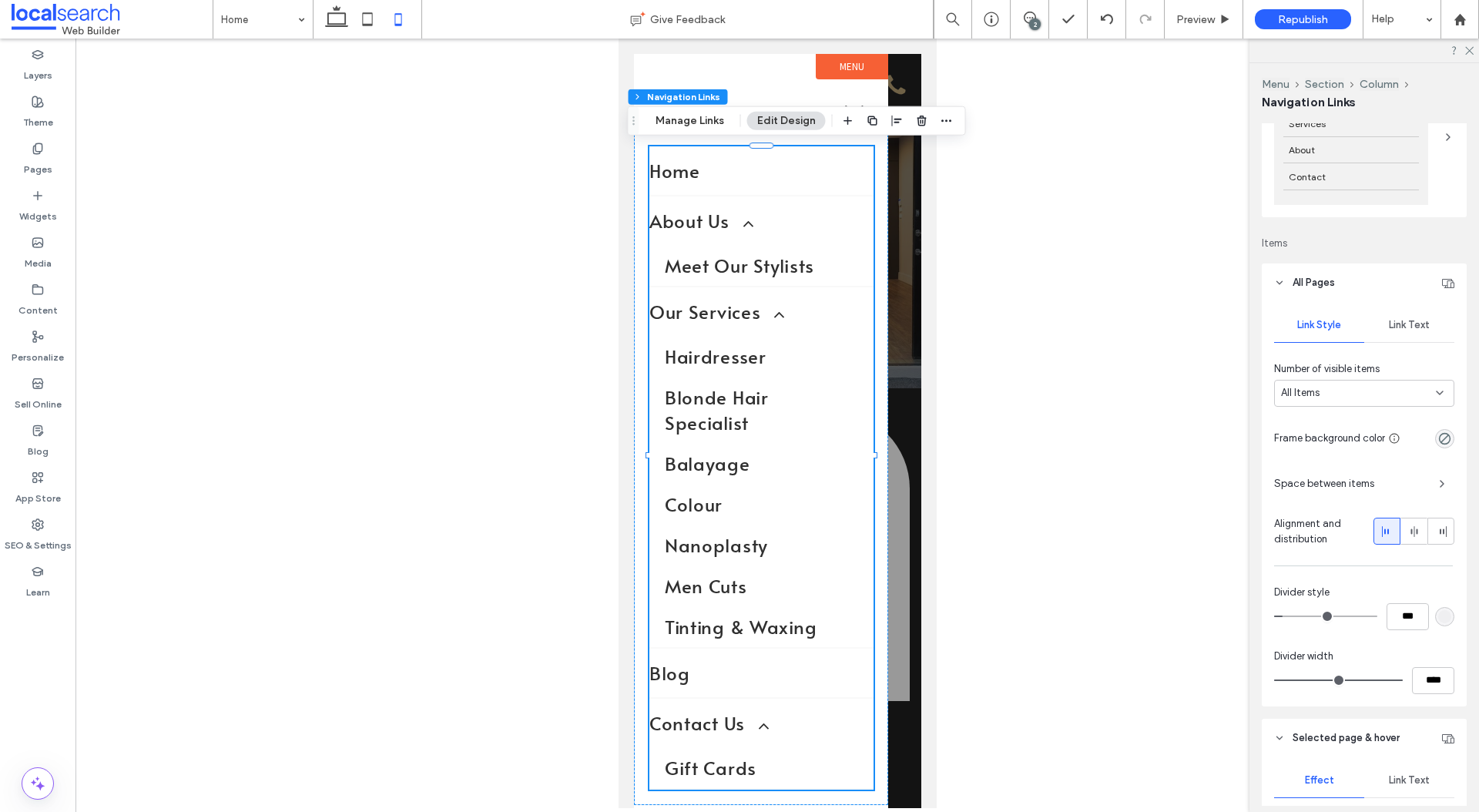
scroll to position [244, 0]
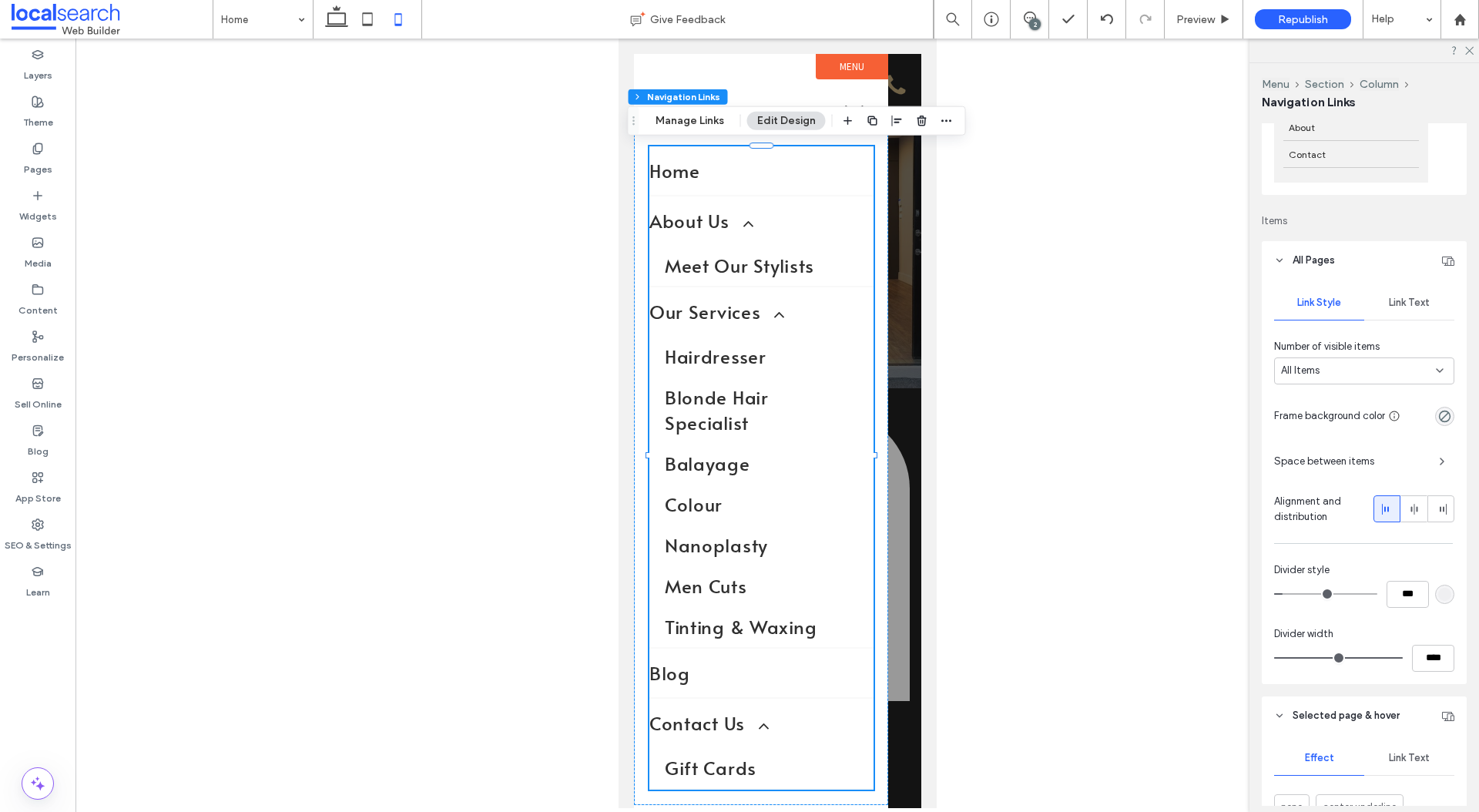
type input "*"
type input "***"
type input "*"
type input "***"
drag, startPoint x: 1285, startPoint y: 595, endPoint x: 1251, endPoint y: 594, distance: 34.0
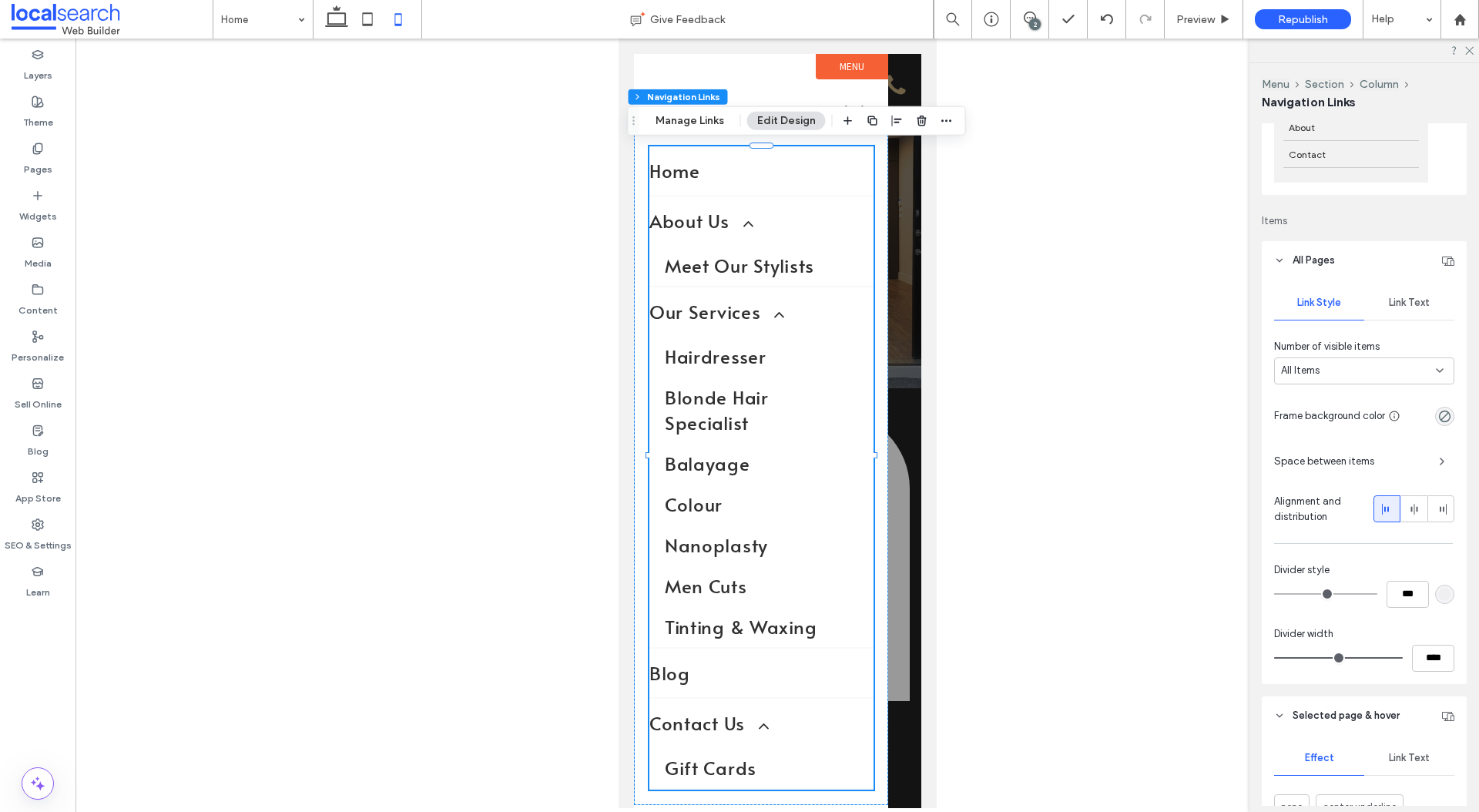
type input "*"
click at [1274, 595] on input "range" at bounding box center [1326, 594] width 103 height 2
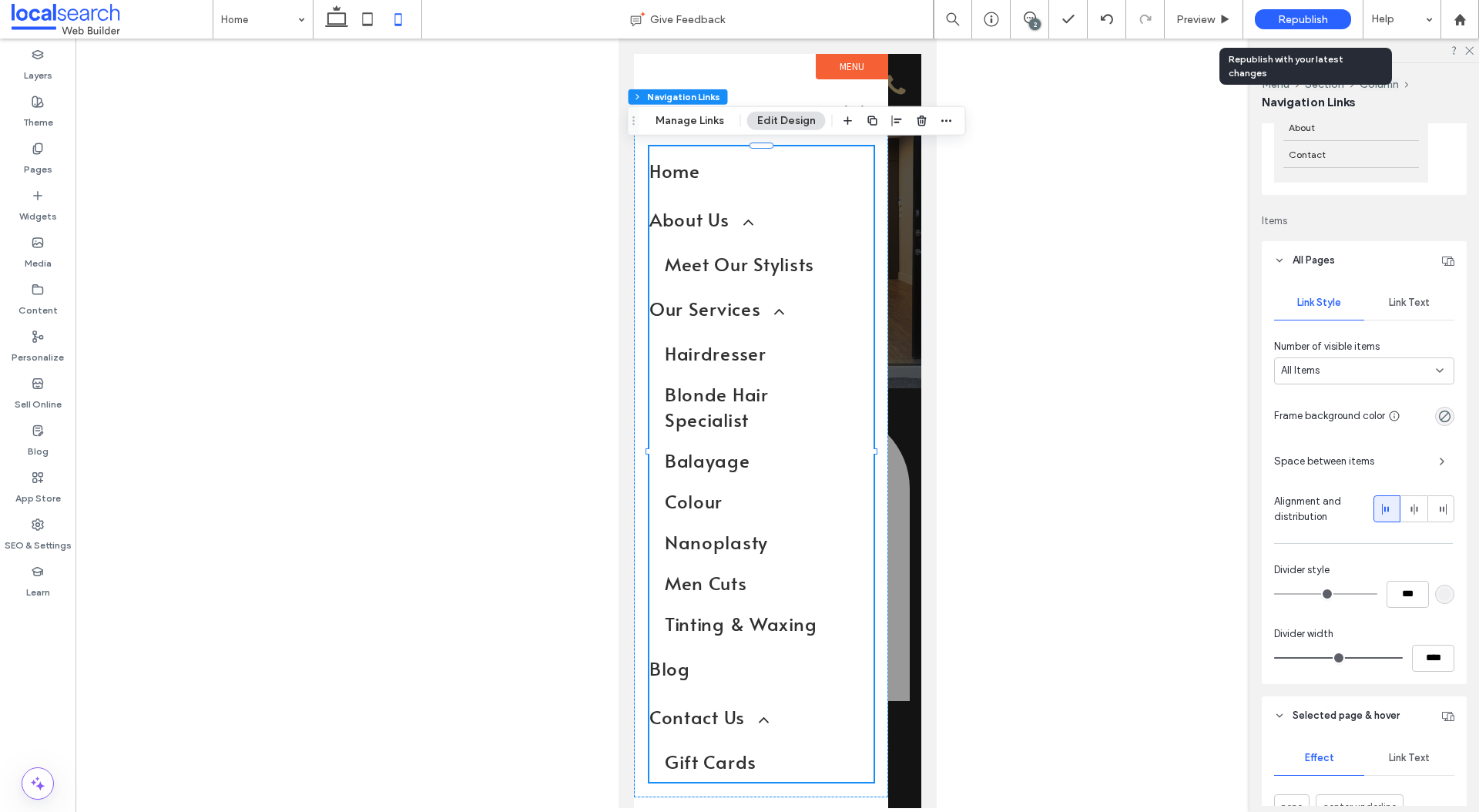
click at [1297, 22] on span "Republish" at bounding box center [1303, 20] width 50 height 13
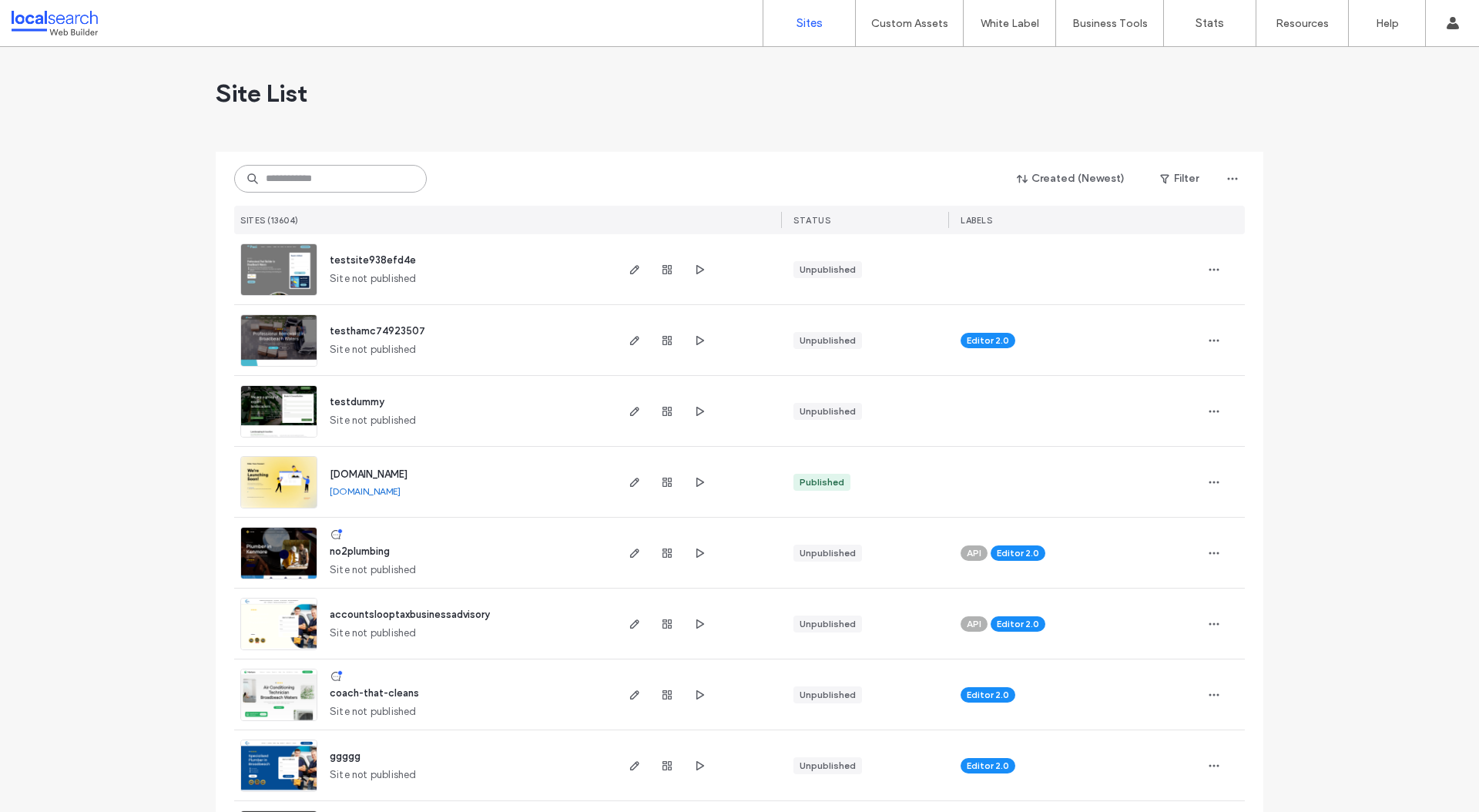
click at [336, 175] on input at bounding box center [330, 178] width 193 height 28
paste input "********"
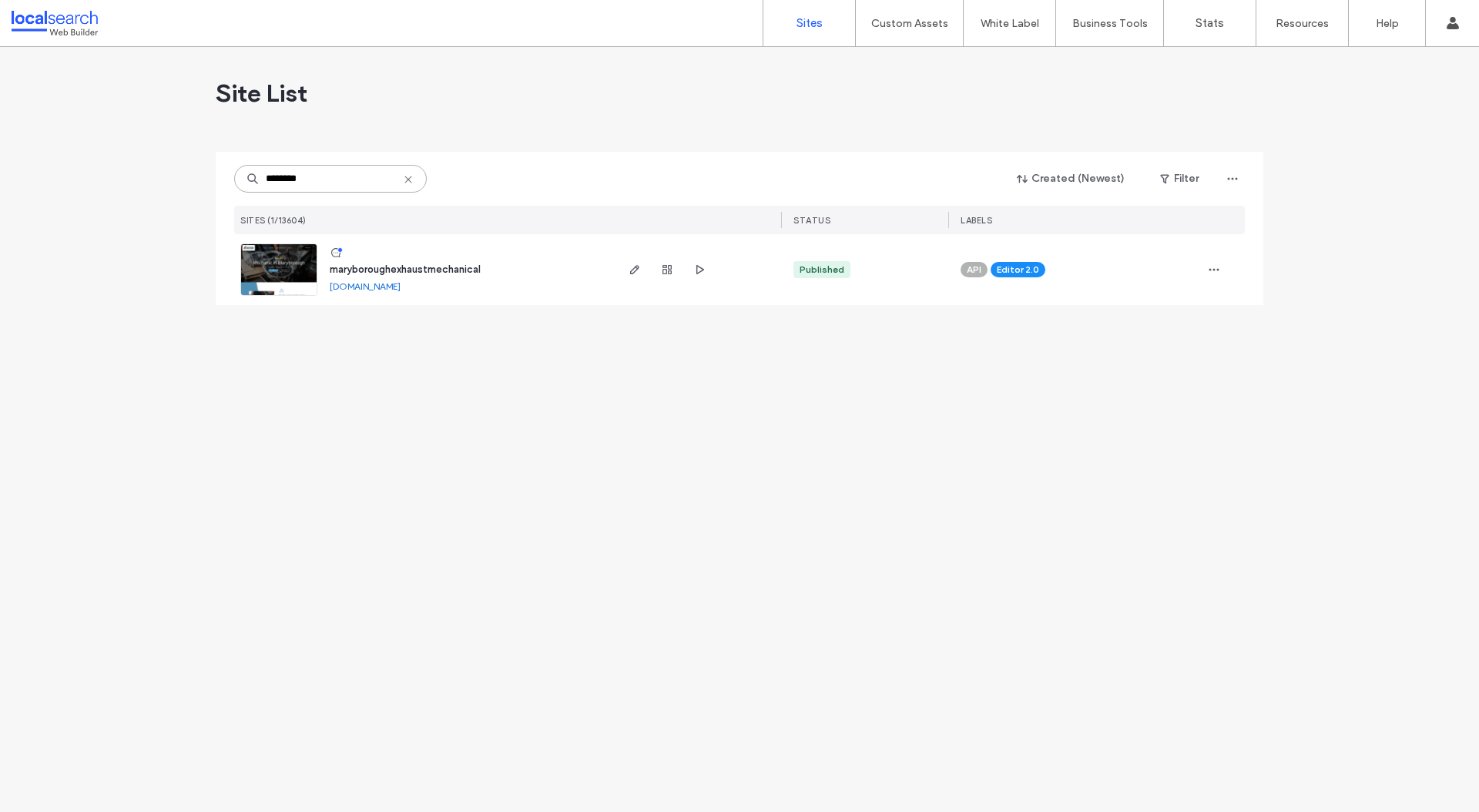
type input "********"
click at [285, 269] on img at bounding box center [279, 296] width 76 height 104
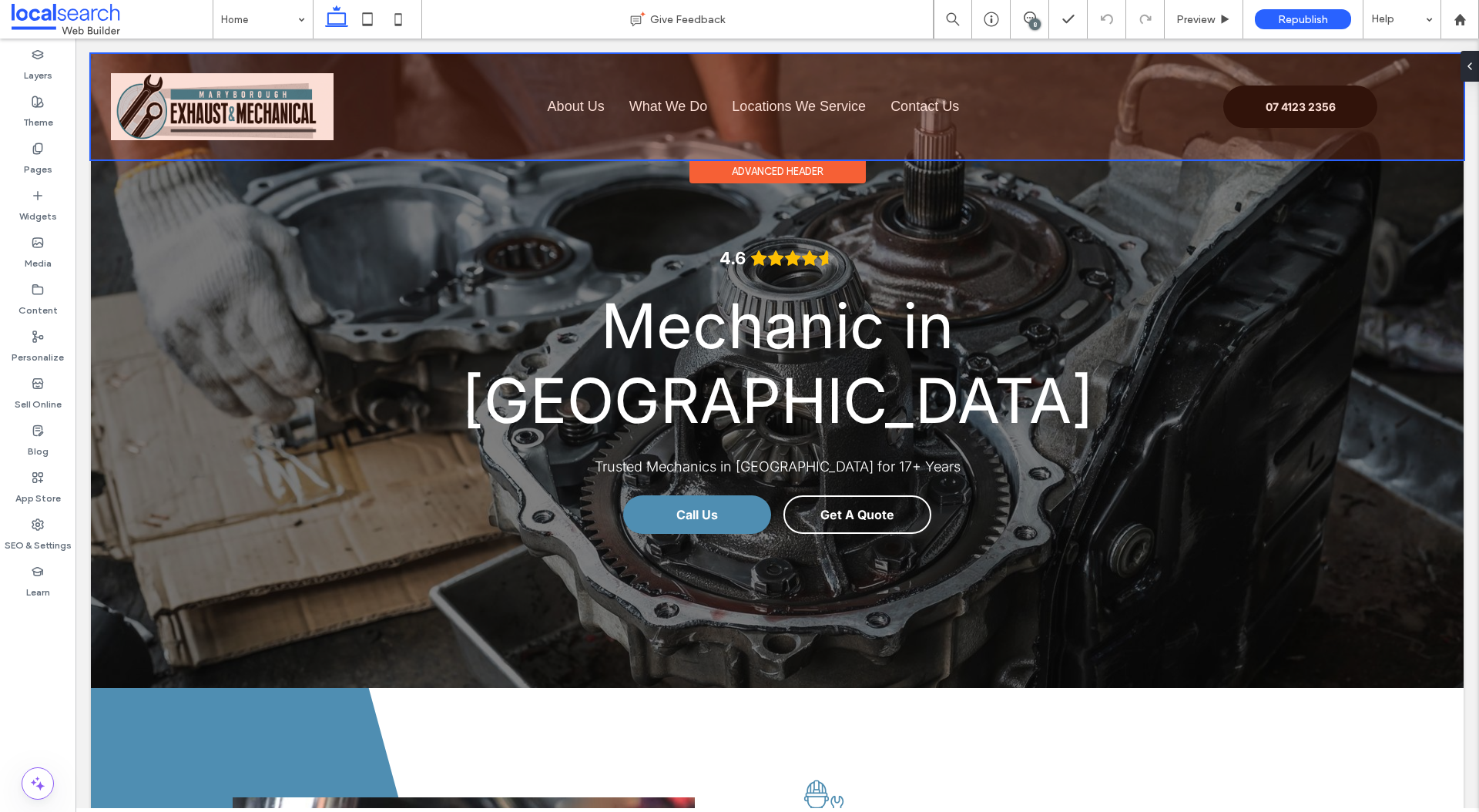
click at [290, 111] on div at bounding box center [777, 106] width 1373 height 105
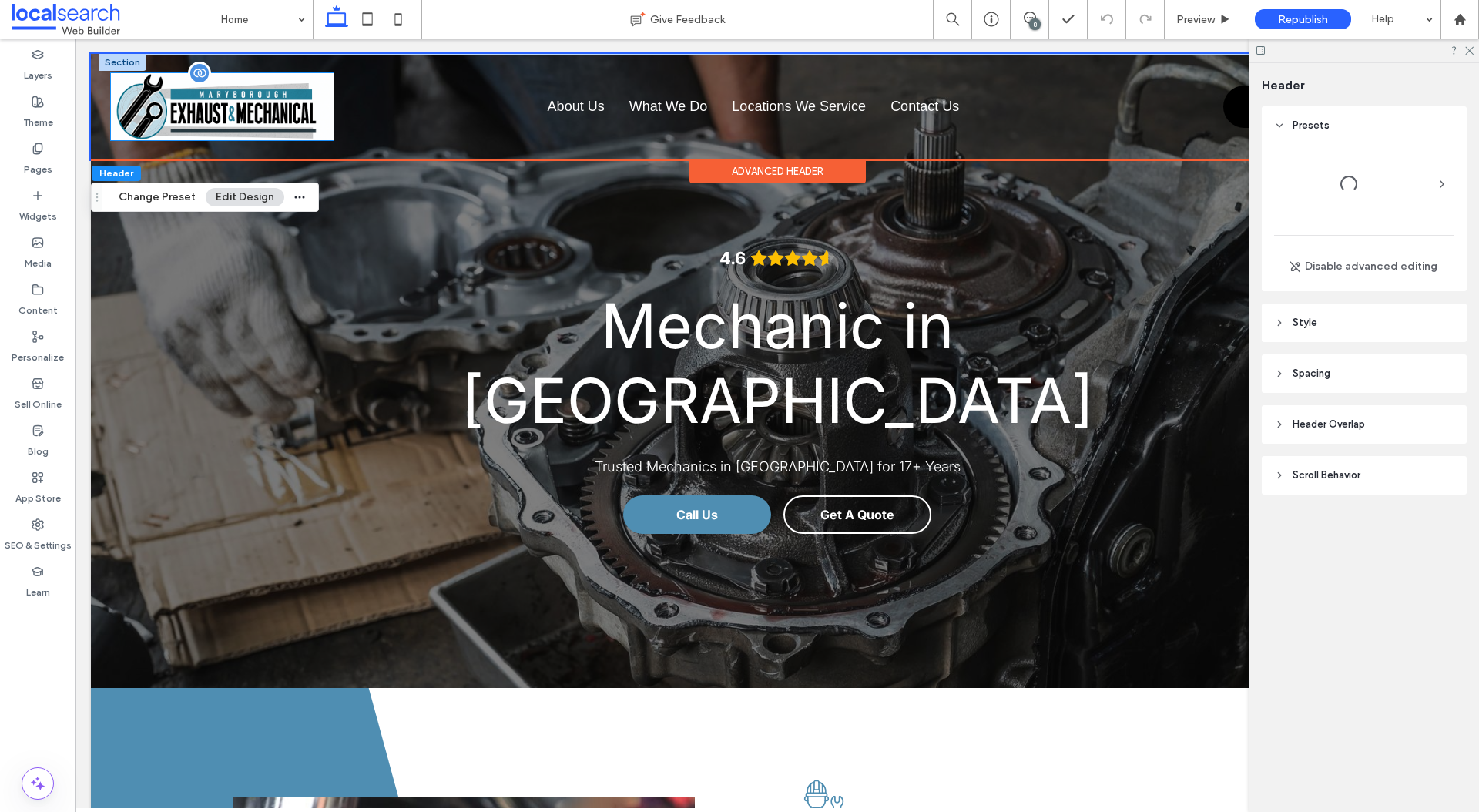
click at [290, 99] on img at bounding box center [222, 105] width 222 height 66
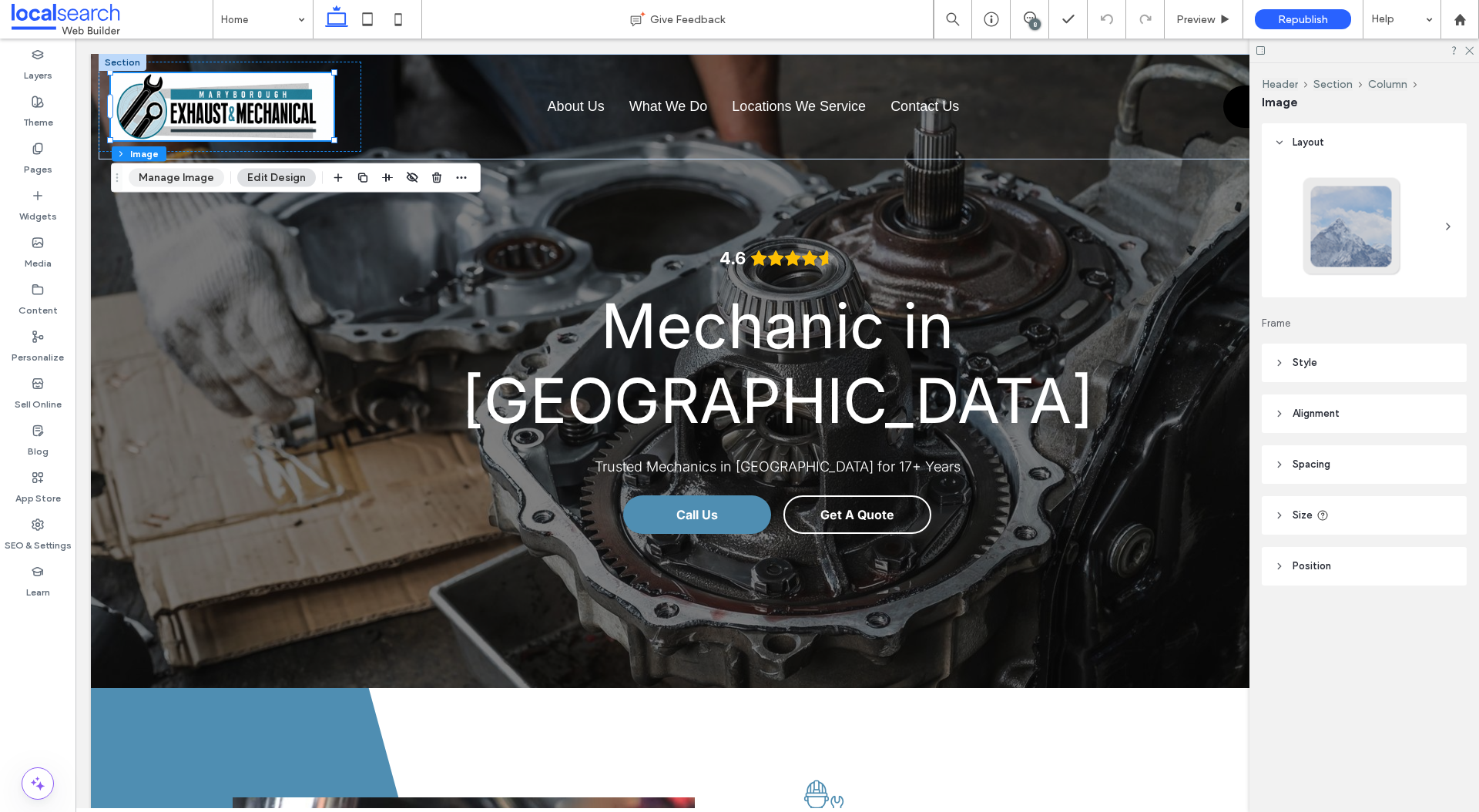
click at [216, 183] on button "Manage Image" at bounding box center [176, 177] width 96 height 18
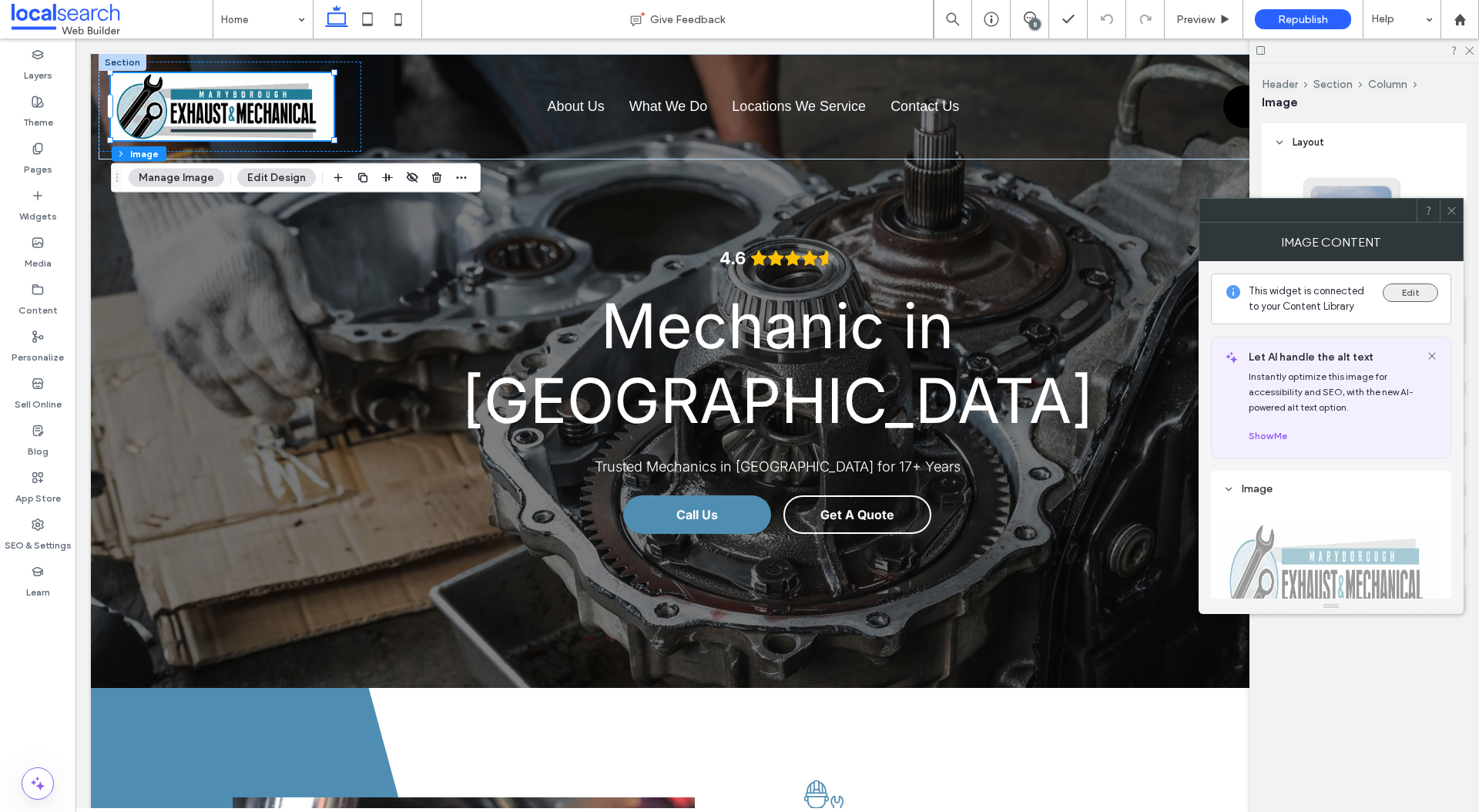
click at [1407, 283] on button "Edit" at bounding box center [1411, 292] width 56 height 18
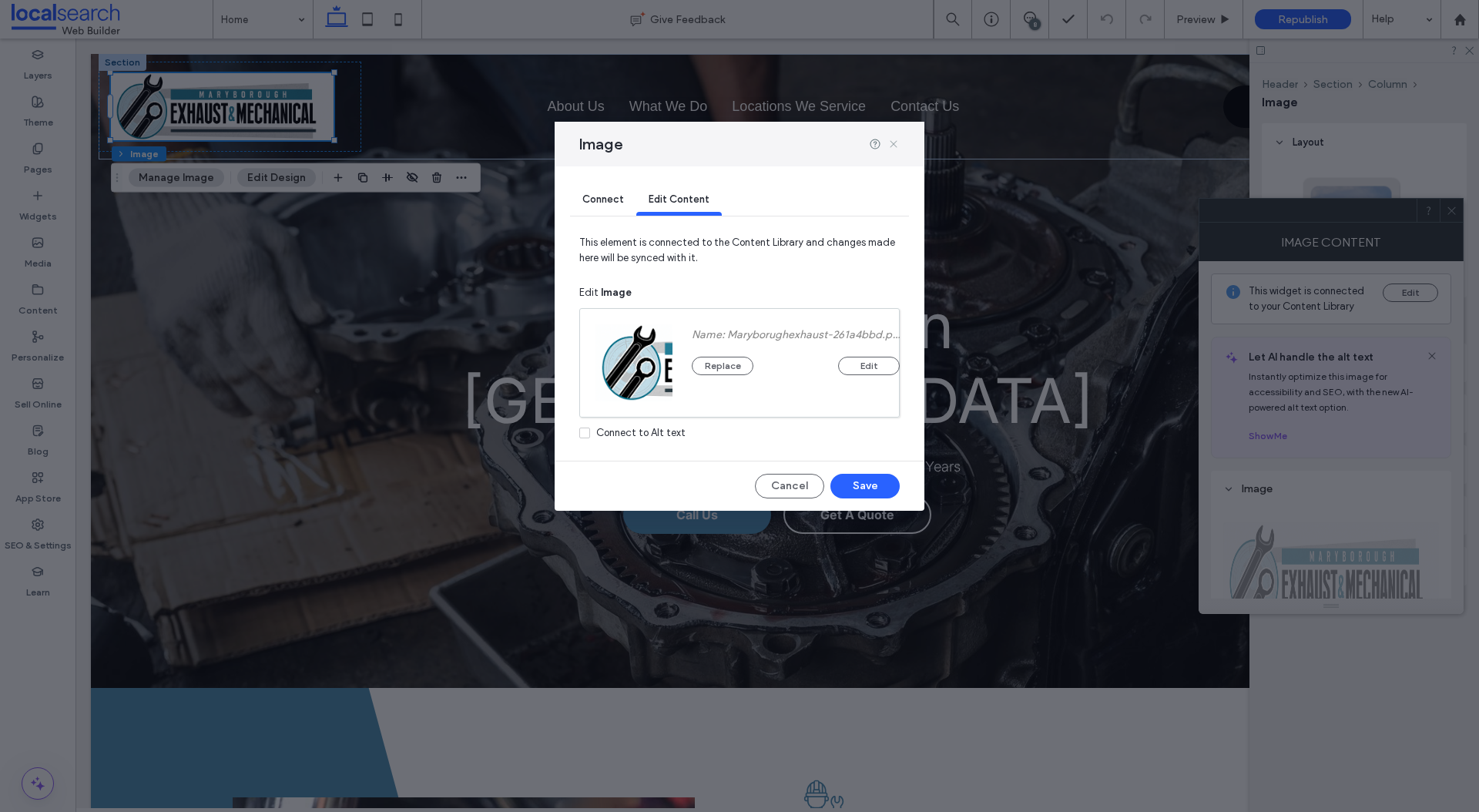
click at [895, 145] on use at bounding box center [893, 144] width 7 height 7
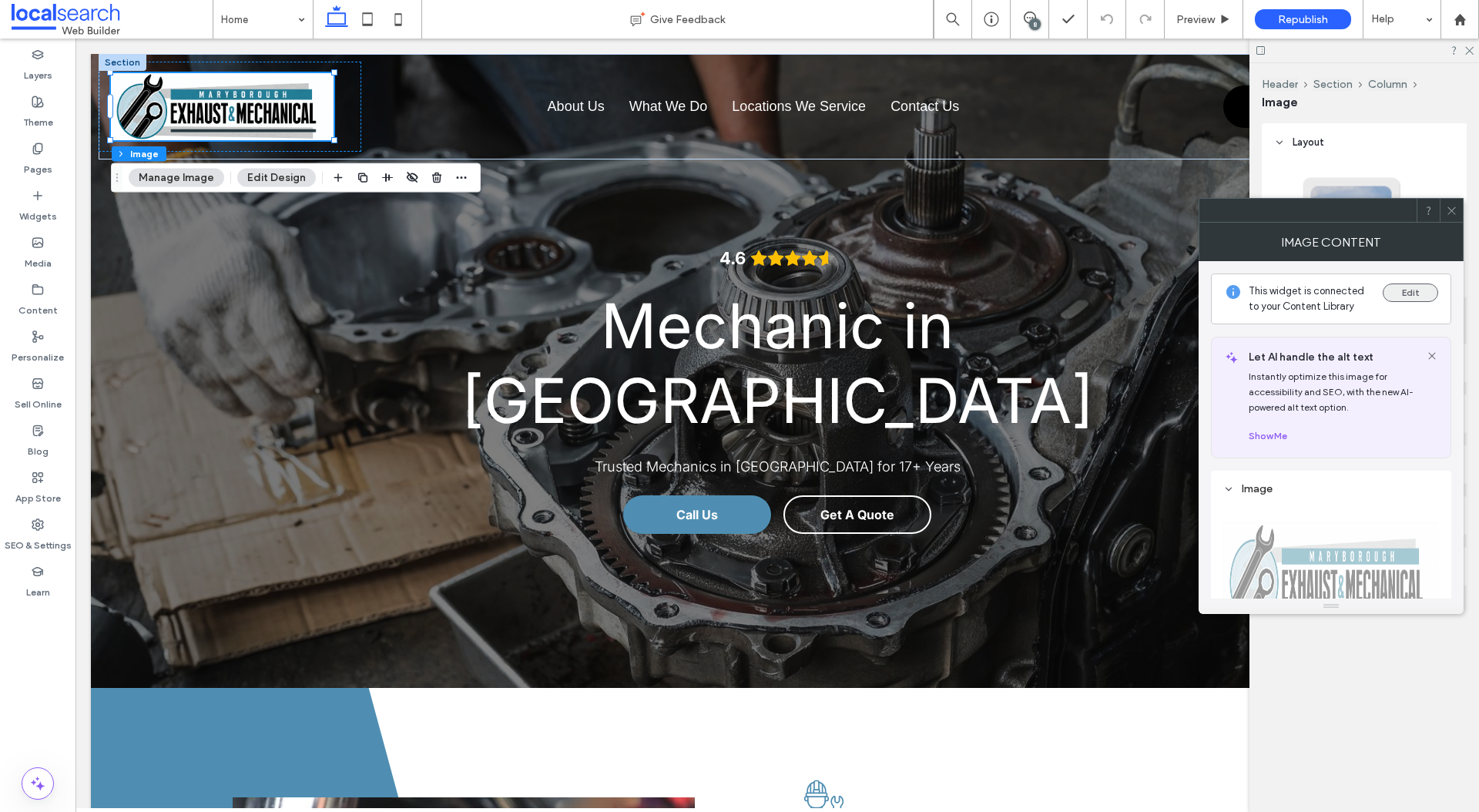
click at [1420, 289] on button "Edit" at bounding box center [1411, 292] width 56 height 18
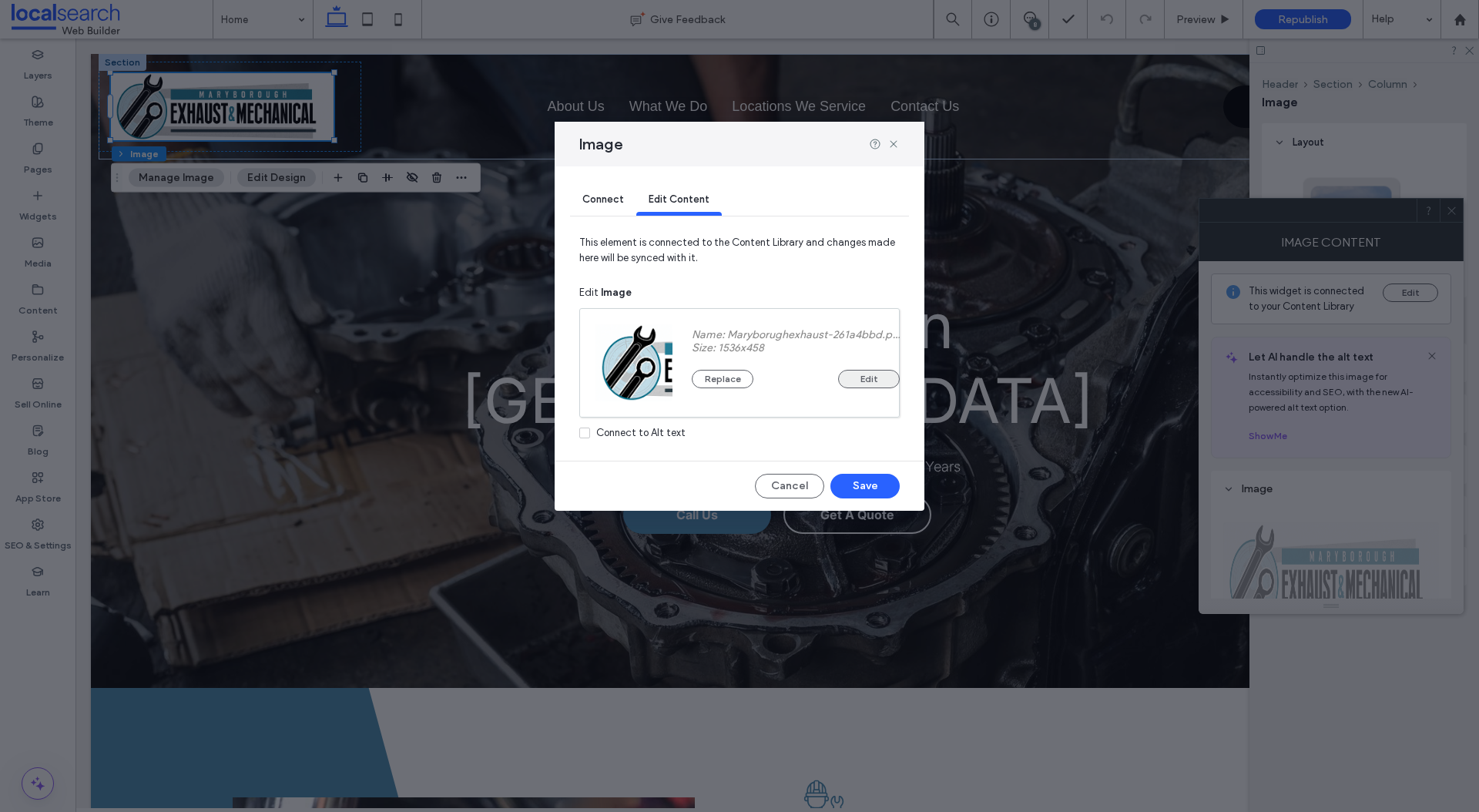
click at [865, 372] on button "Edit" at bounding box center [869, 378] width 61 height 18
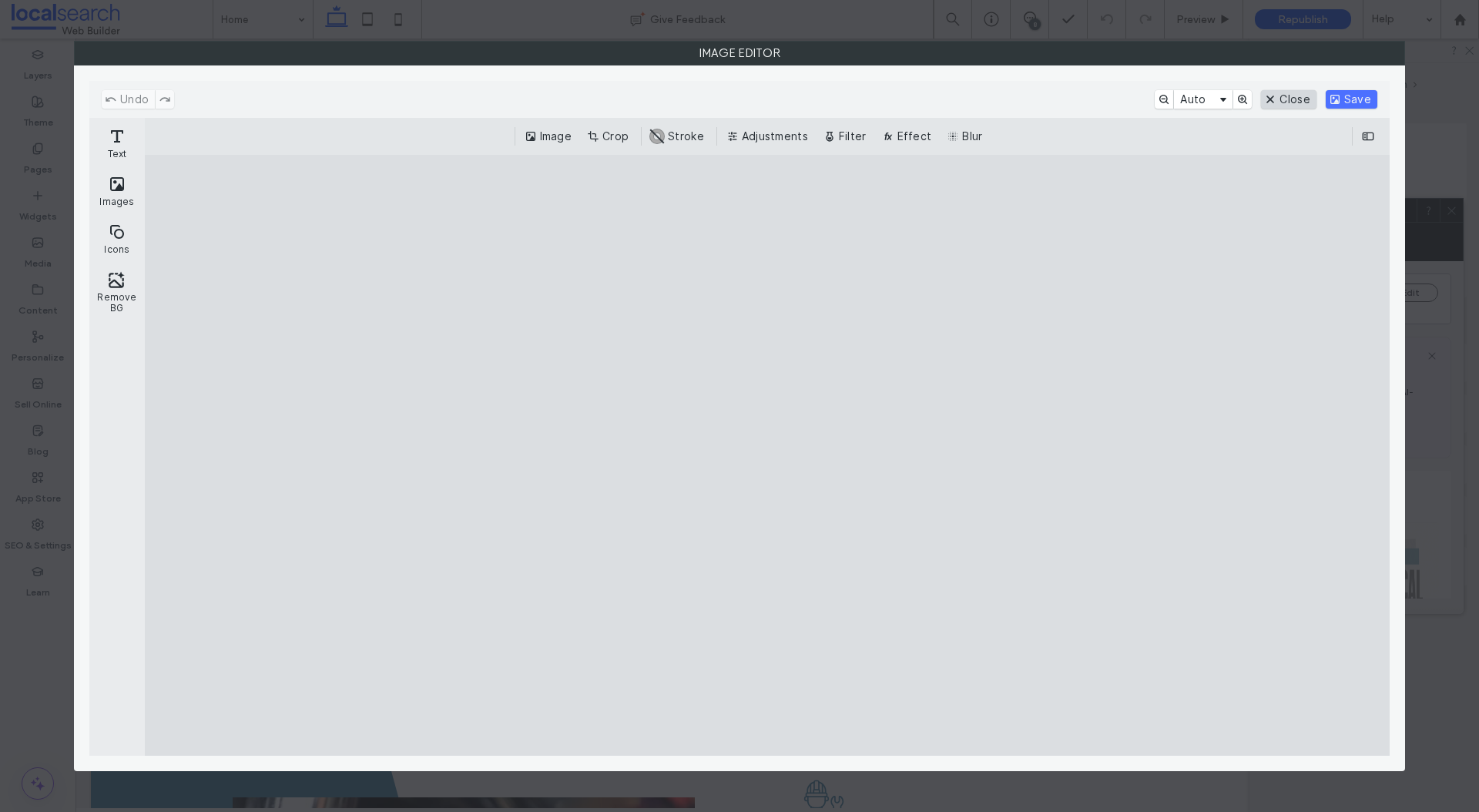
click at [1297, 100] on button "Close" at bounding box center [1288, 99] width 55 height 18
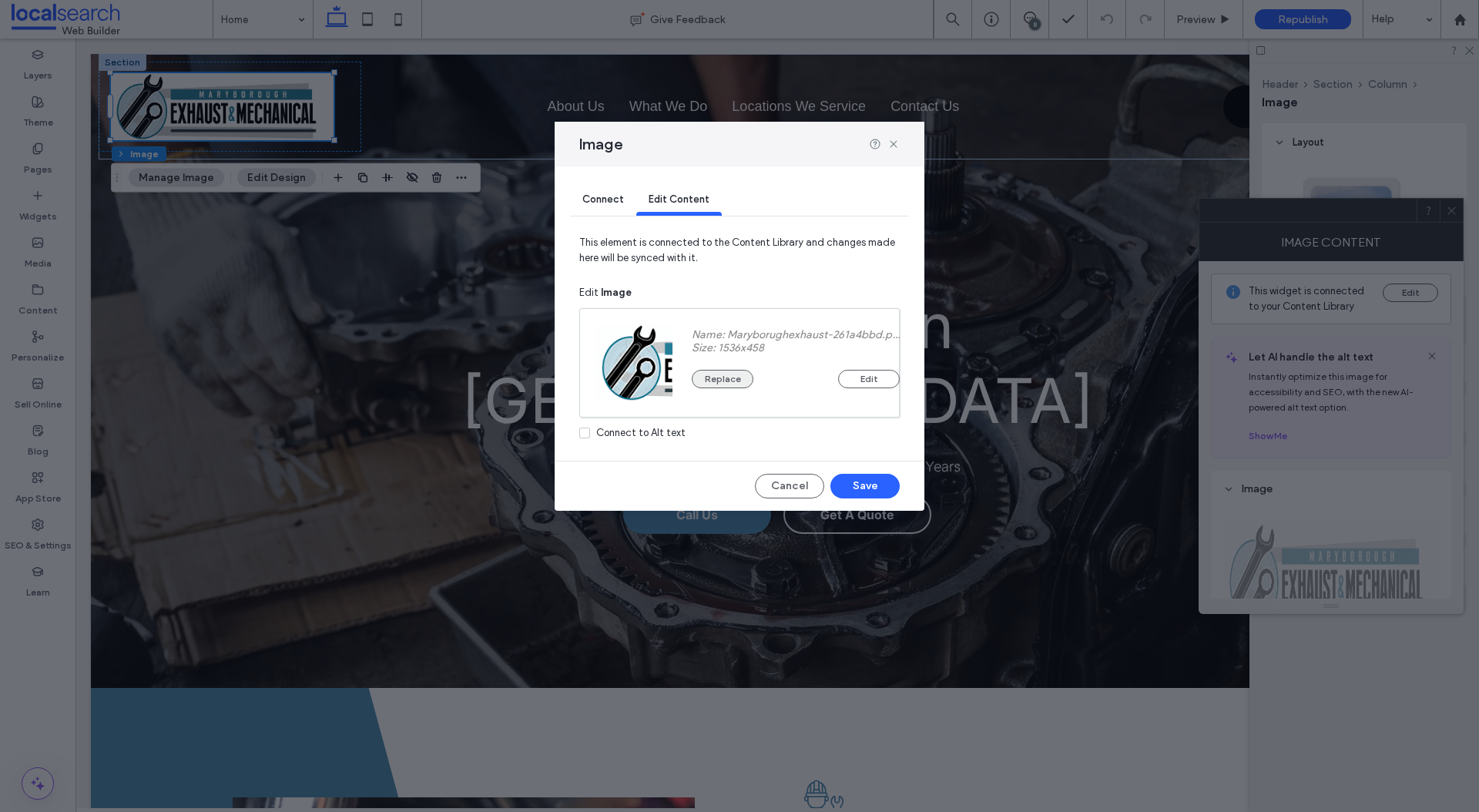
click at [727, 378] on button "Replace" at bounding box center [722, 378] width 61 height 18
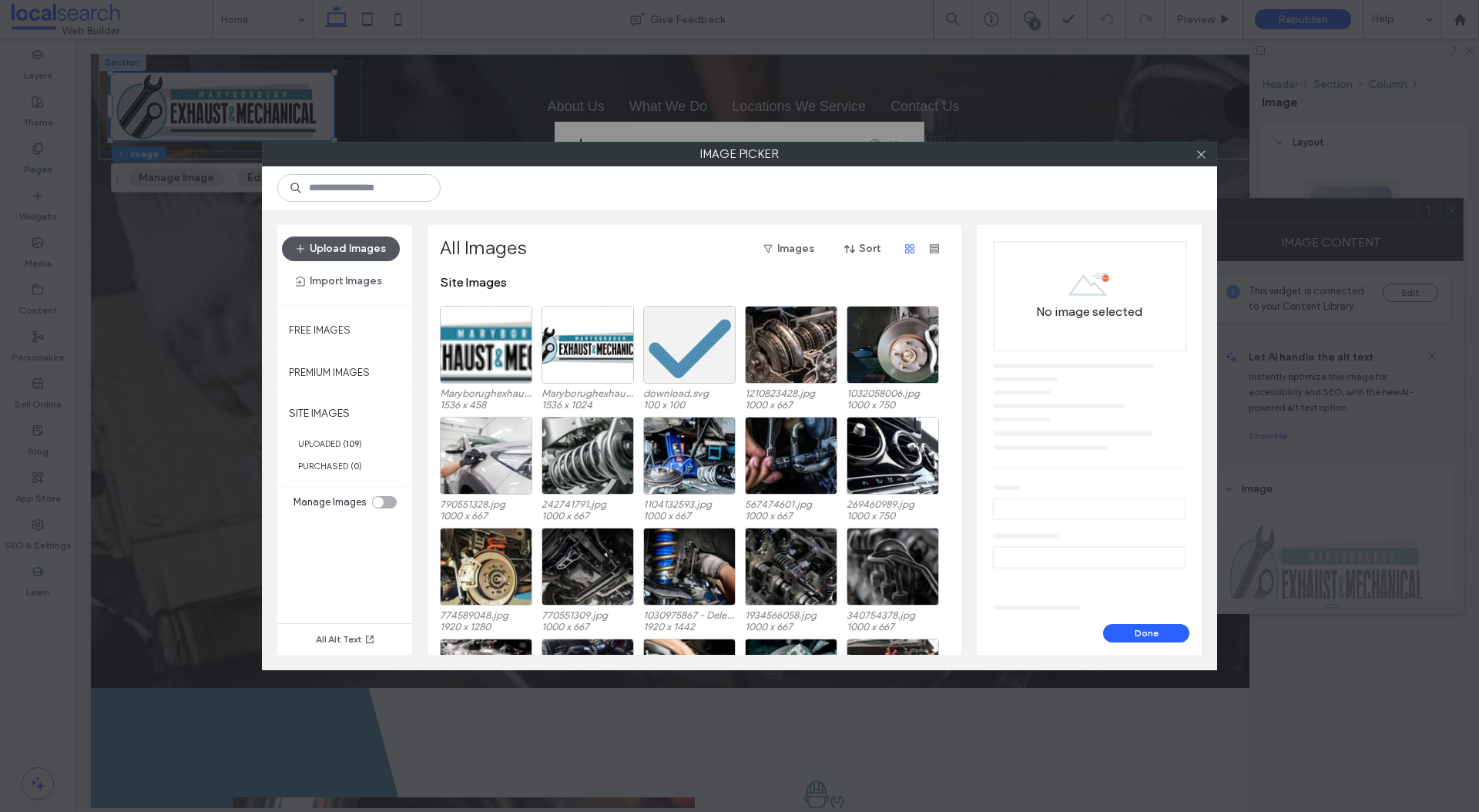
click at [346, 238] on button "Upload Images" at bounding box center [340, 249] width 118 height 25
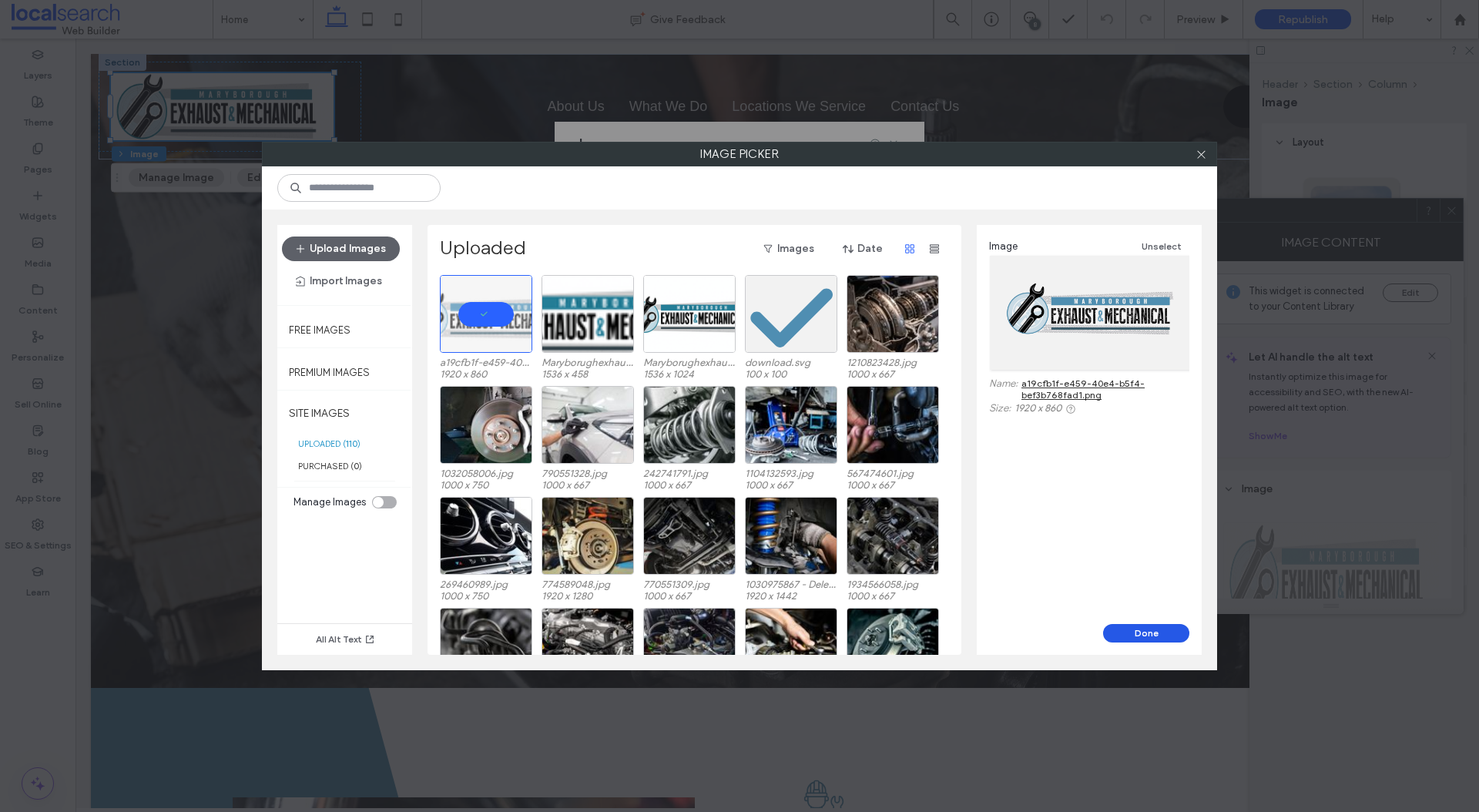
click at [1170, 634] on button "Done" at bounding box center [1147, 632] width 86 height 18
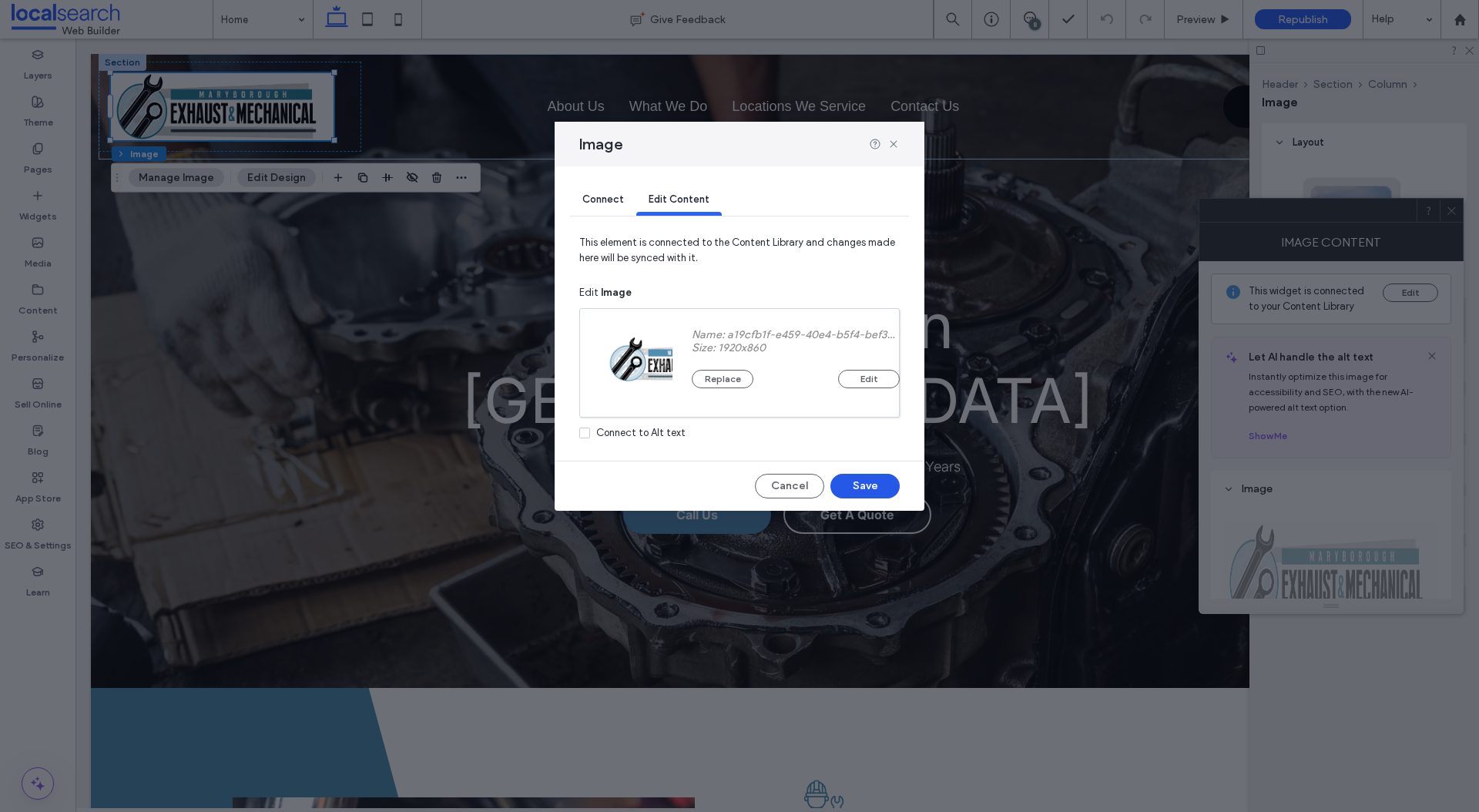
click at [886, 482] on button "Save" at bounding box center [865, 486] width 69 height 25
